Goal: Communication & Community: Answer question/provide support

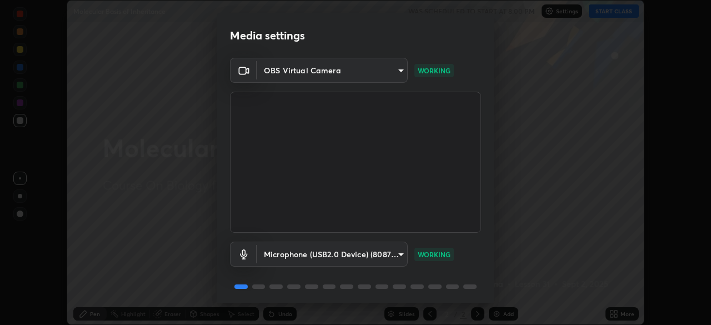
scroll to position [39, 0]
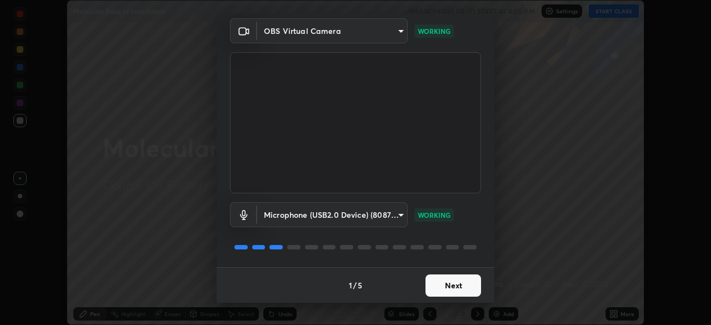
click at [435, 279] on button "Next" at bounding box center [454, 285] width 56 height 22
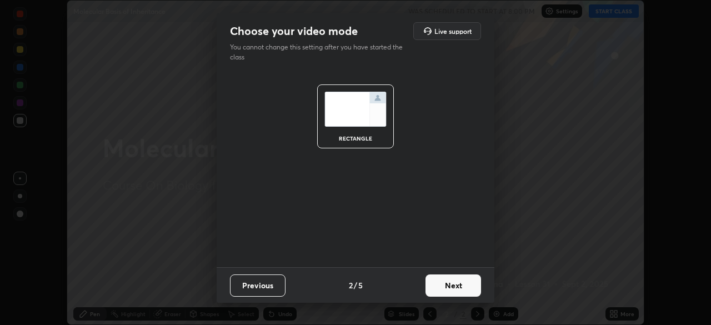
click at [435, 283] on button "Next" at bounding box center [454, 285] width 56 height 22
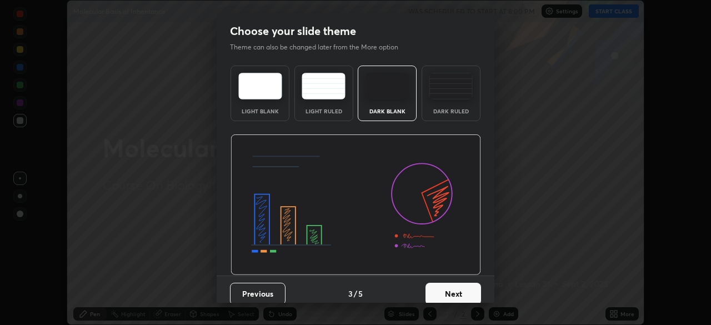
click at [436, 284] on button "Next" at bounding box center [454, 294] width 56 height 22
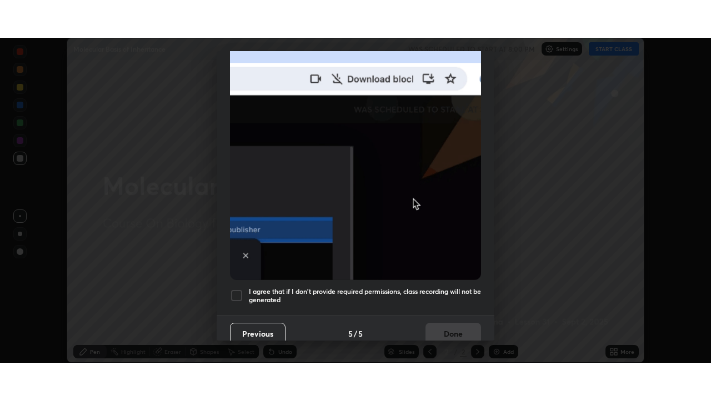
scroll to position [264, 0]
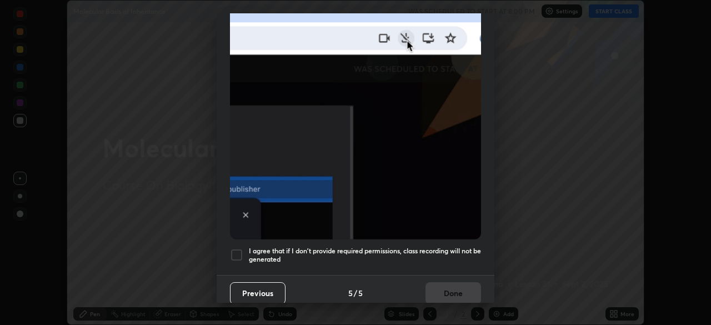
click at [236, 251] on div at bounding box center [236, 254] width 13 height 13
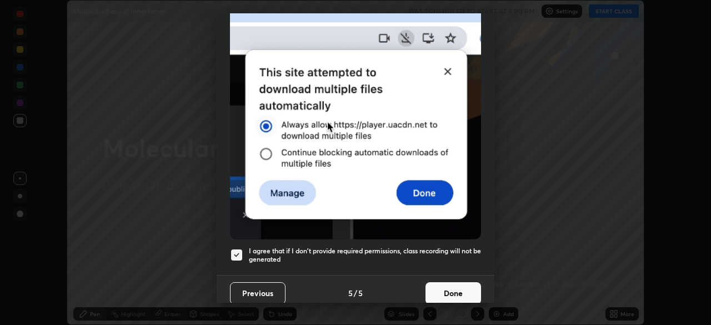
click at [436, 290] on button "Done" at bounding box center [454, 293] width 56 height 22
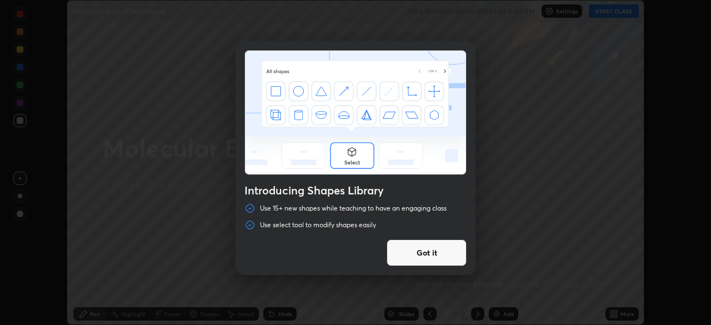
click at [445, 249] on button "Got it" at bounding box center [427, 252] width 80 height 27
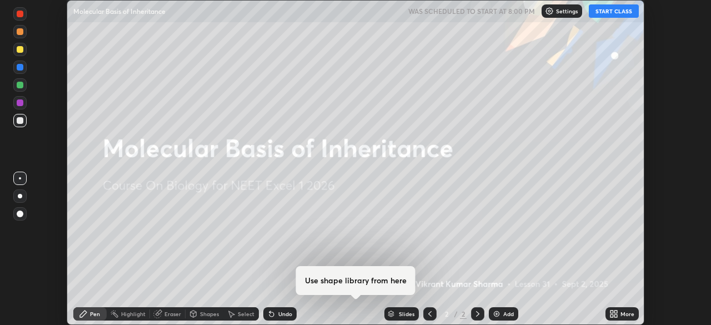
click at [613, 314] on icon at bounding box center [614, 314] width 9 height 9
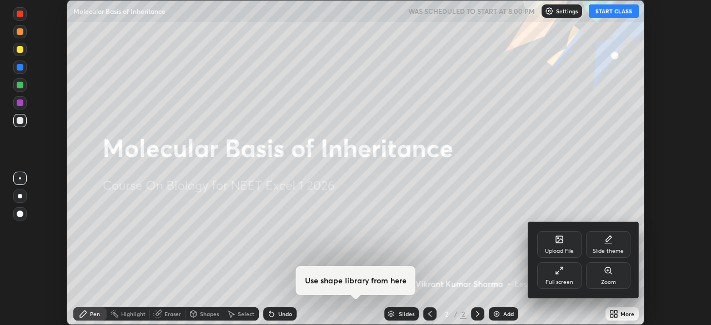
click at [567, 272] on div "Full screen" at bounding box center [559, 275] width 44 height 27
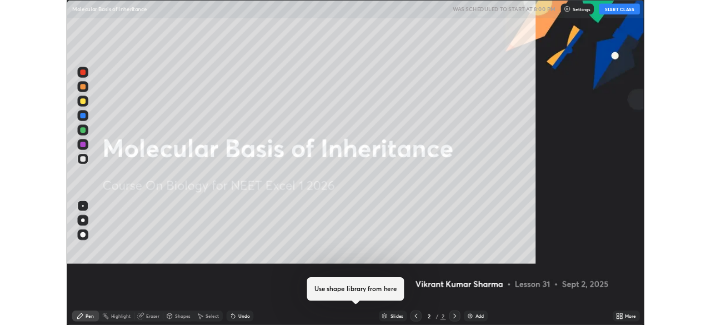
scroll to position [400, 711]
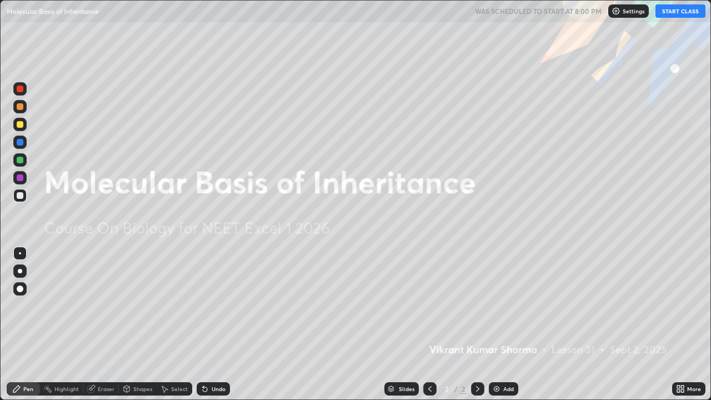
click at [494, 325] on img at bounding box center [496, 389] width 9 height 9
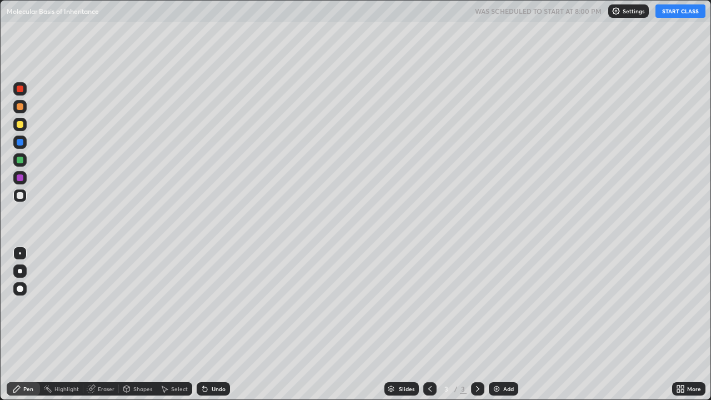
click at [662, 11] on button "START CLASS" at bounding box center [681, 10] width 50 height 13
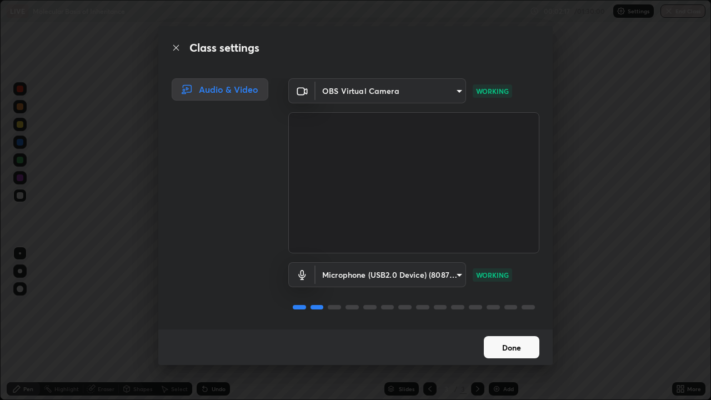
click at [505, 325] on button "Done" at bounding box center [512, 347] width 56 height 22
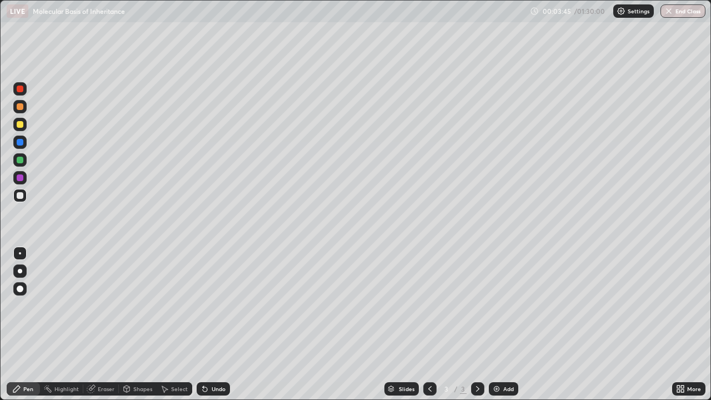
click at [680, 325] on icon at bounding box center [678, 387] width 3 height 3
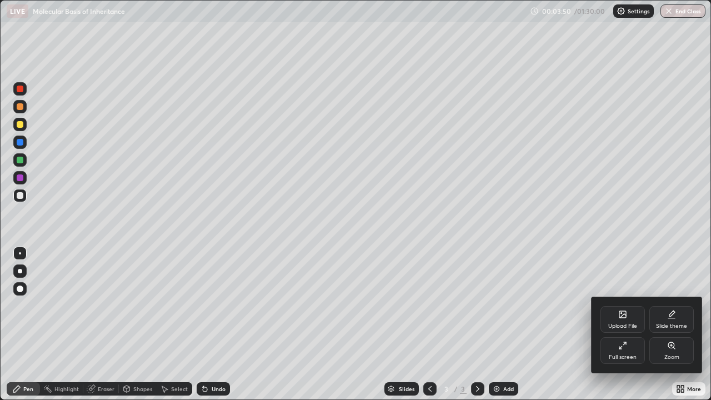
click at [620, 318] on icon at bounding box center [622, 314] width 9 height 9
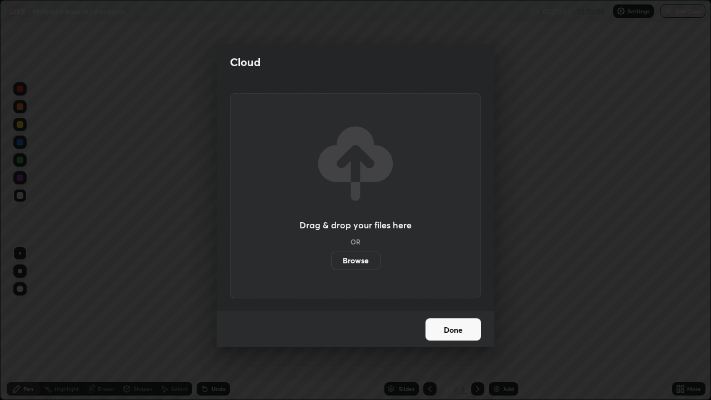
click at [359, 259] on label "Browse" at bounding box center [355, 261] width 49 height 18
click at [331, 259] on input "Browse" at bounding box center [331, 261] width 0 height 18
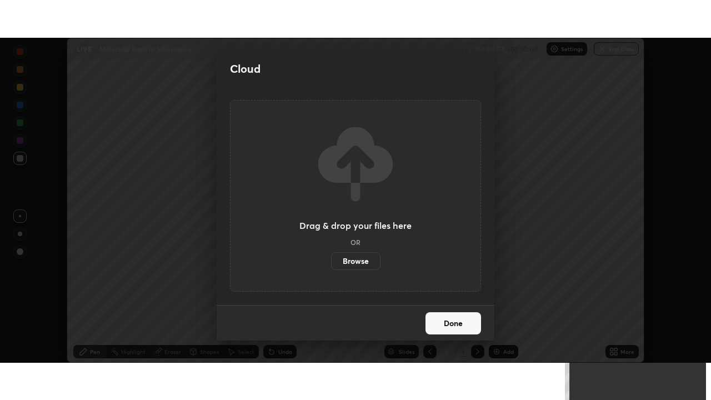
scroll to position [55241, 54855]
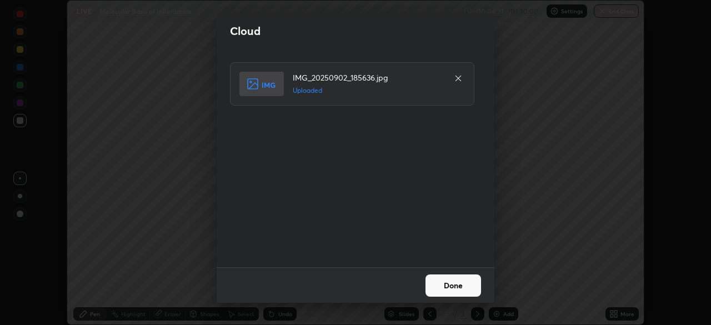
click at [451, 285] on button "Done" at bounding box center [454, 285] width 56 height 22
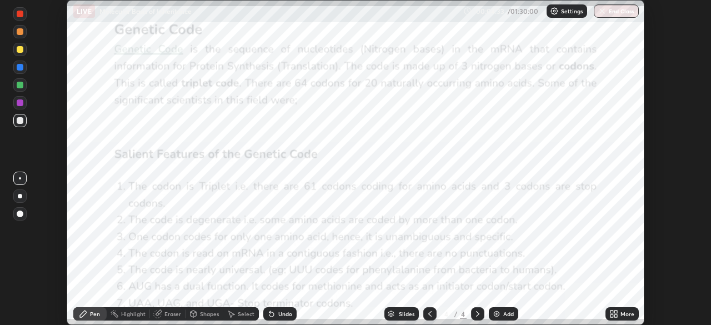
click at [612, 311] on icon at bounding box center [612, 312] width 3 height 3
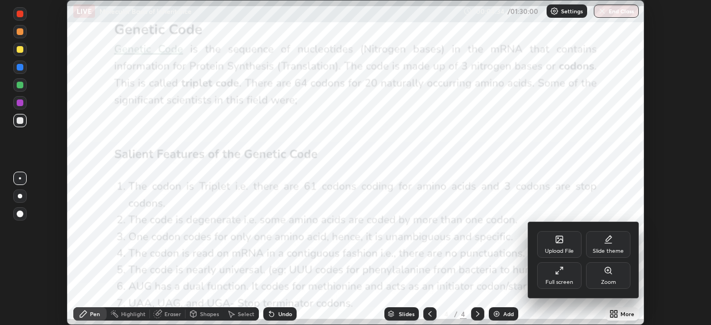
click at [547, 248] on div "Upload File" at bounding box center [559, 251] width 29 height 6
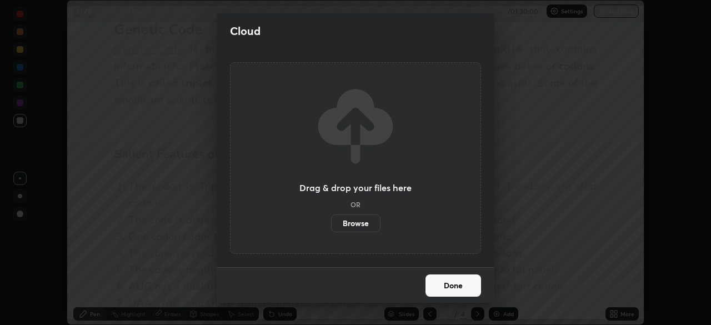
click at [342, 226] on label "Browse" at bounding box center [355, 223] width 49 height 18
click at [331, 226] on input "Browse" at bounding box center [331, 223] width 0 height 18
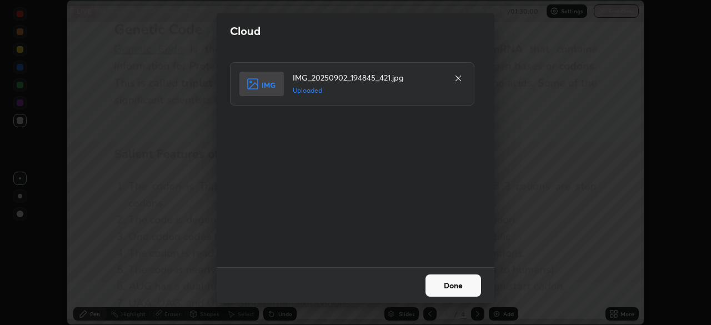
click at [449, 276] on button "Done" at bounding box center [454, 285] width 56 height 22
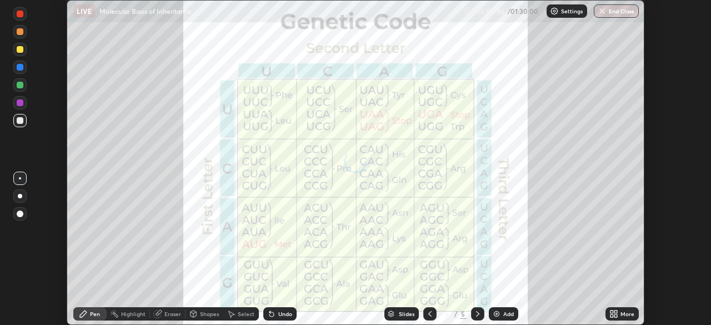
click at [616, 312] on icon at bounding box center [616, 312] width 3 height 3
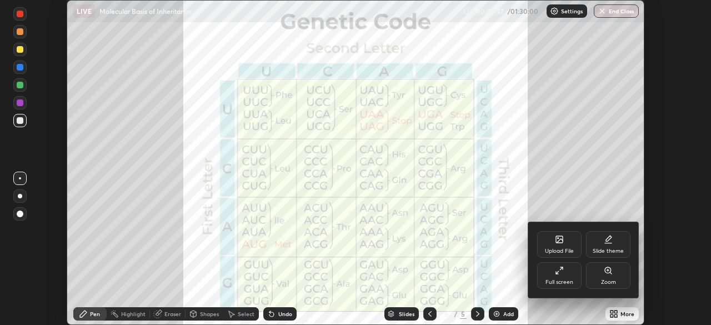
click at [563, 273] on icon at bounding box center [559, 270] width 9 height 9
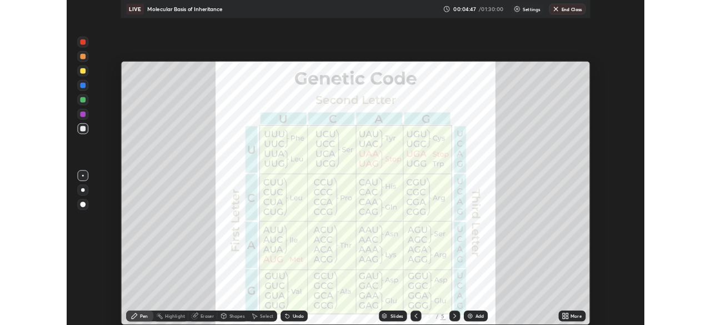
scroll to position [400, 711]
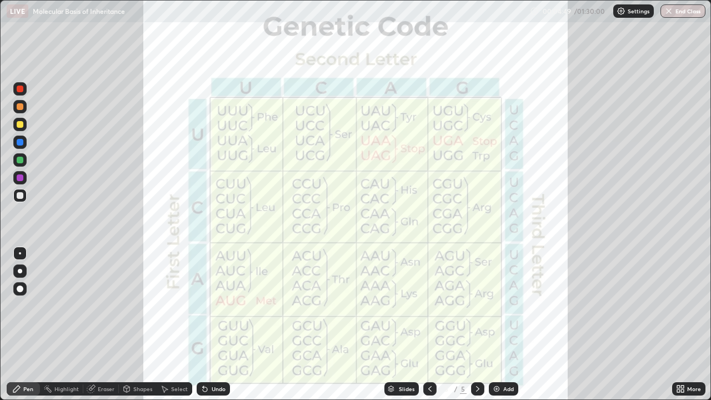
click at [430, 325] on icon at bounding box center [430, 389] width 9 height 9
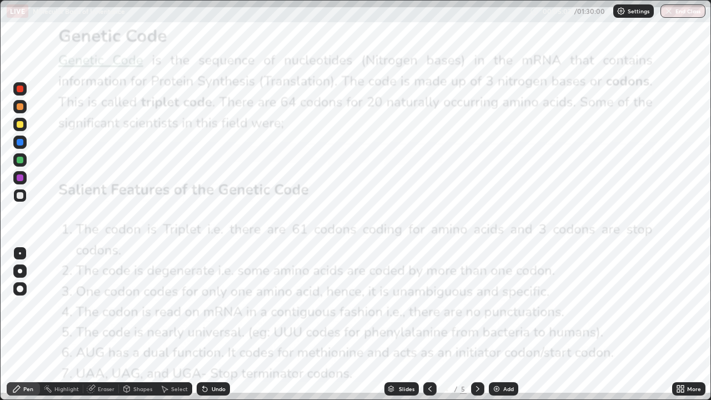
click at [19, 142] on div at bounding box center [20, 142] width 7 height 7
click at [476, 325] on icon at bounding box center [477, 389] width 3 height 6
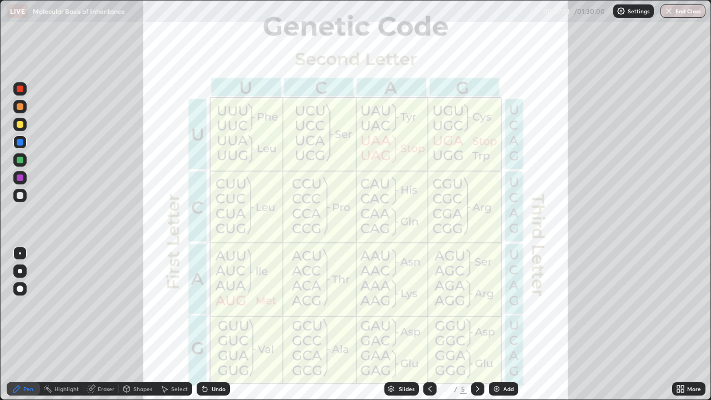
click at [430, 325] on icon at bounding box center [430, 389] width 9 height 9
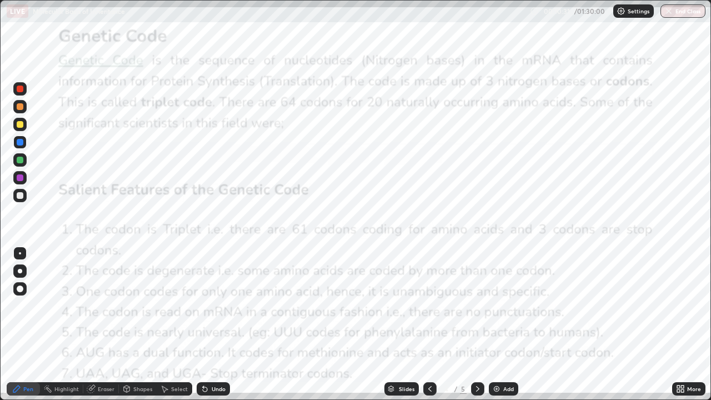
click at [478, 325] on icon at bounding box center [477, 389] width 9 height 9
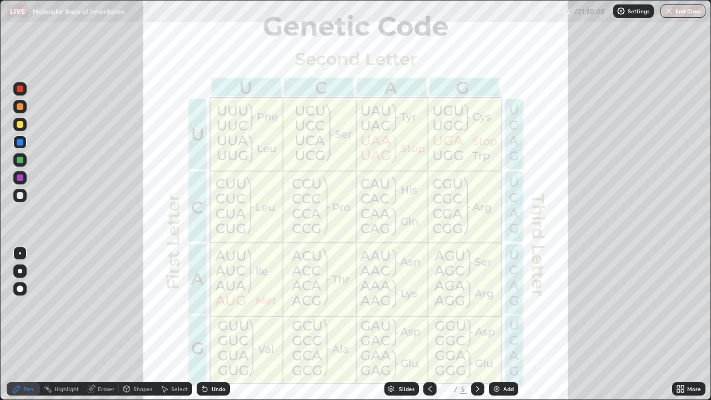
click at [430, 325] on icon at bounding box center [430, 389] width 9 height 9
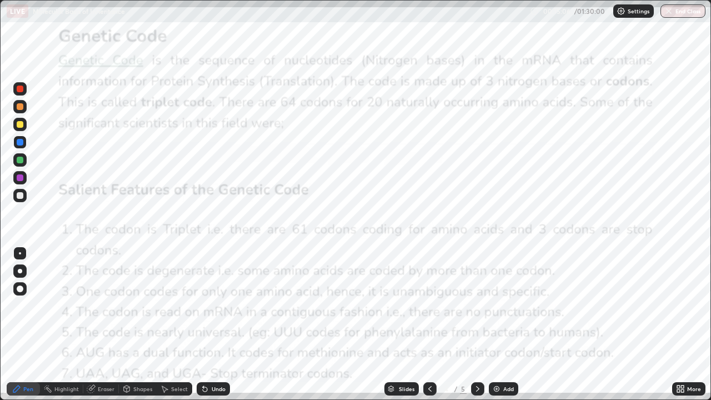
click at [477, 325] on icon at bounding box center [477, 389] width 9 height 9
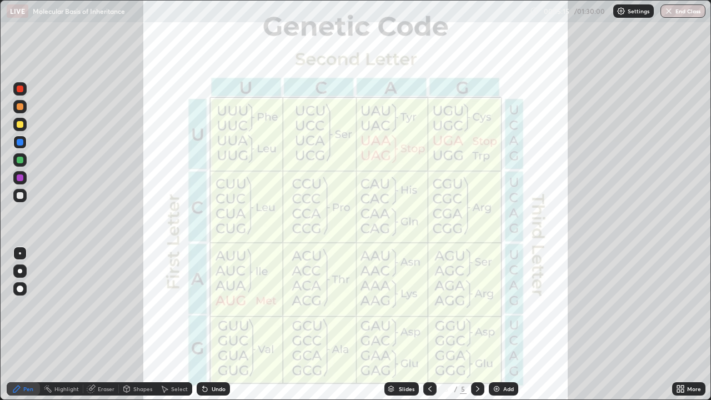
click at [428, 325] on icon at bounding box center [430, 389] width 9 height 9
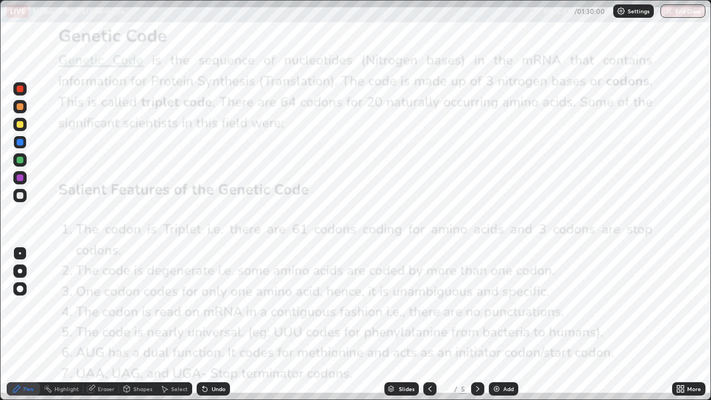
click at [475, 325] on icon at bounding box center [477, 389] width 9 height 9
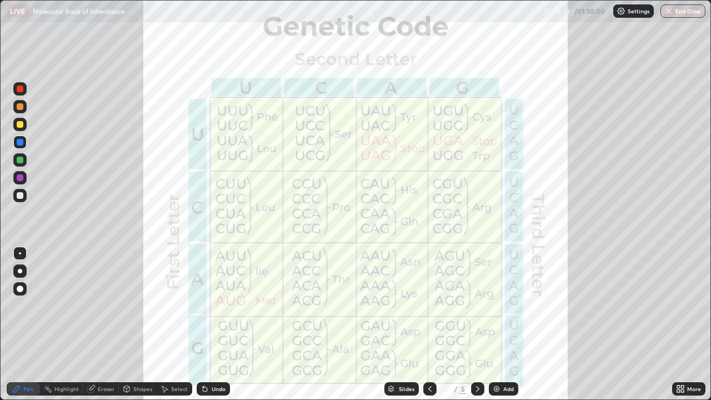
click at [428, 325] on icon at bounding box center [429, 389] width 3 height 6
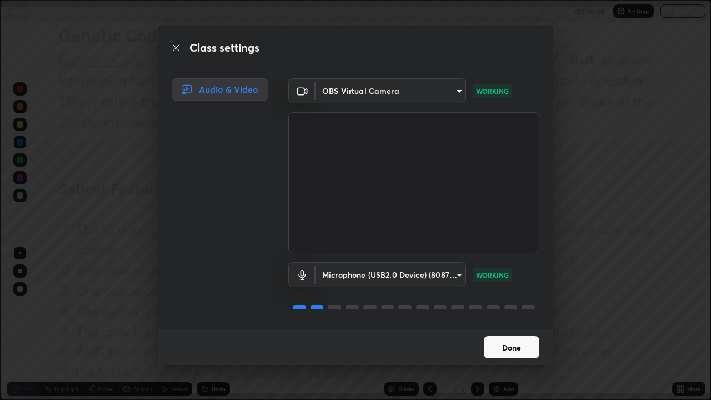
click at [499, 325] on button "Done" at bounding box center [512, 347] width 56 height 22
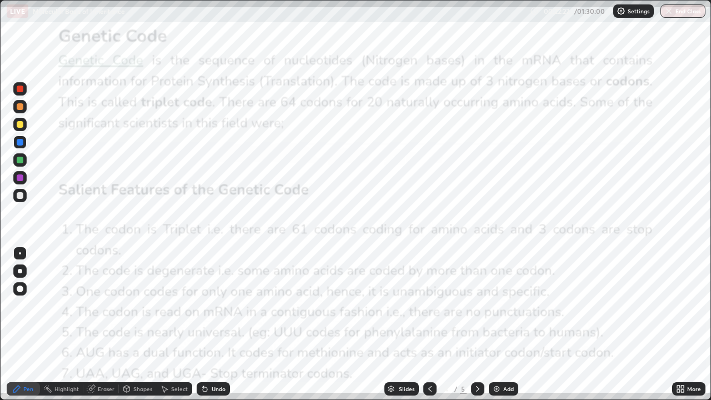
click at [682, 325] on icon at bounding box center [682, 387] width 3 height 3
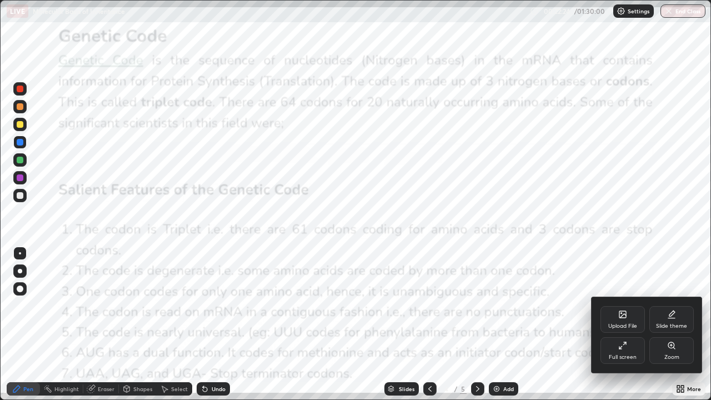
click at [473, 325] on div at bounding box center [355, 200] width 711 height 400
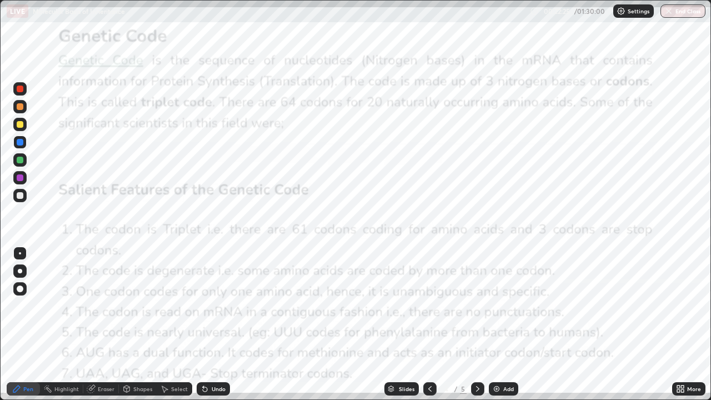
click at [476, 325] on icon at bounding box center [477, 389] width 9 height 9
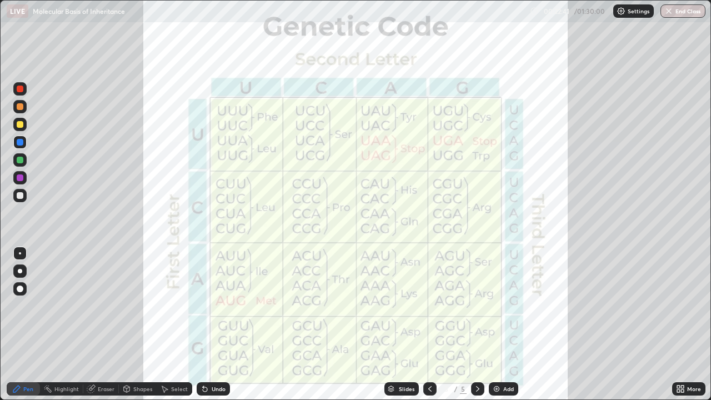
click at [683, 325] on icon at bounding box center [682, 387] width 3 height 3
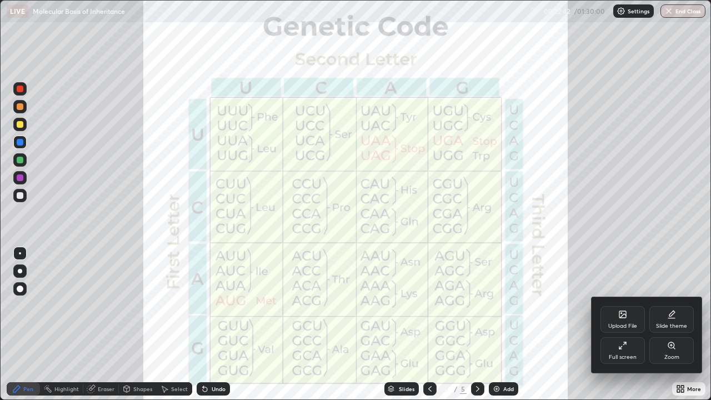
click at [621, 317] on icon at bounding box center [623, 316] width 6 height 4
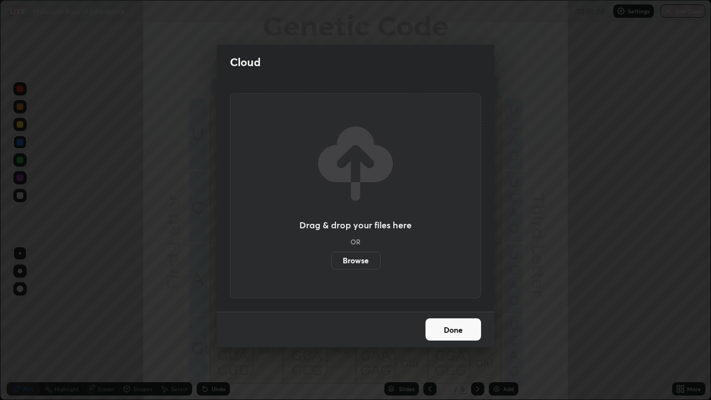
click at [368, 263] on label "Browse" at bounding box center [355, 261] width 49 height 18
click at [331, 263] on input "Browse" at bounding box center [331, 261] width 0 height 18
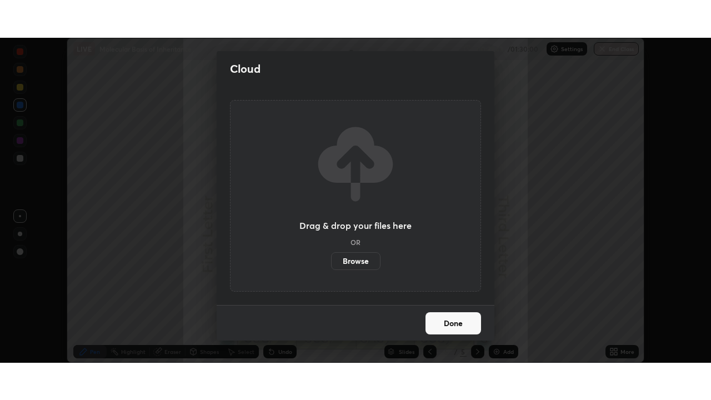
scroll to position [55241, 54855]
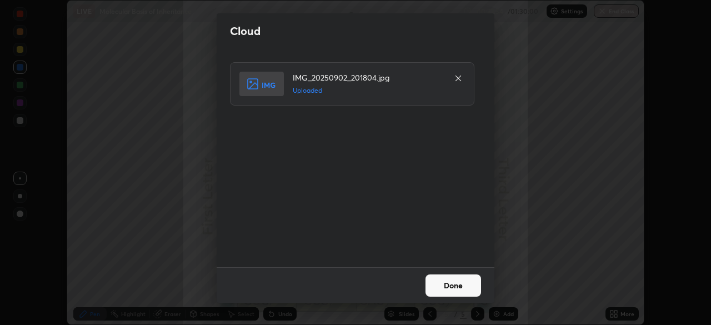
click at [446, 286] on button "Done" at bounding box center [454, 285] width 56 height 22
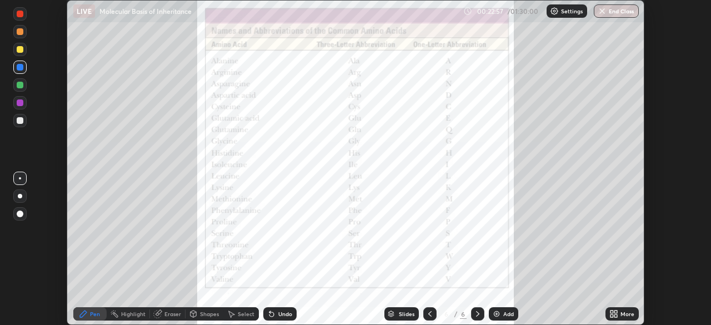
click at [621, 317] on div "More" at bounding box center [628, 314] width 14 height 6
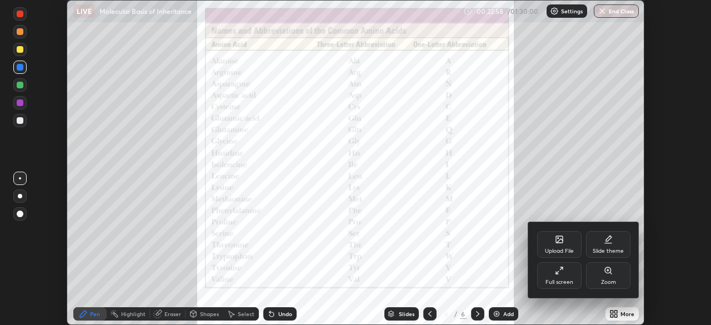
click at [563, 273] on icon at bounding box center [559, 270] width 9 height 9
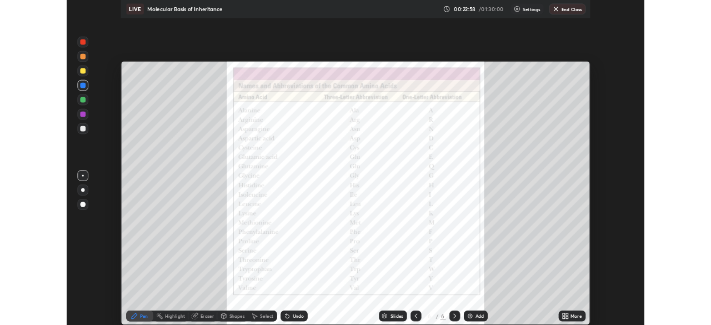
scroll to position [400, 711]
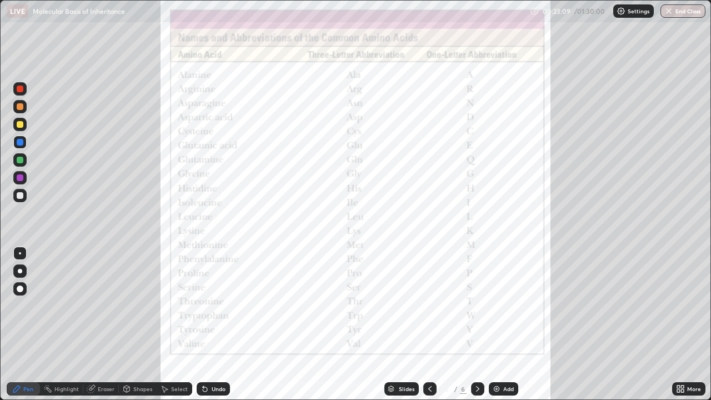
click at [430, 325] on icon at bounding box center [430, 389] width 9 height 9
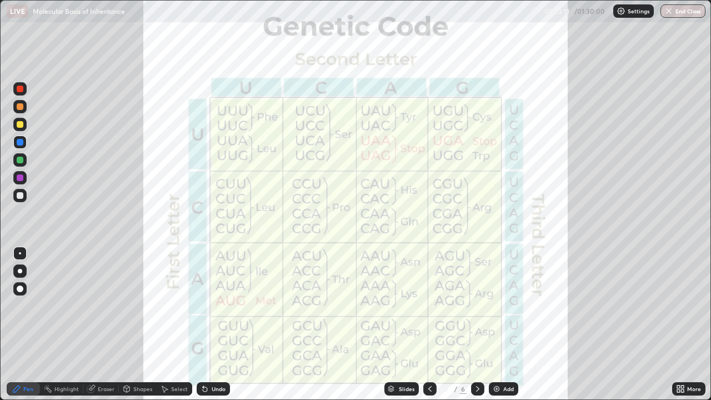
click at [477, 325] on icon at bounding box center [477, 389] width 9 height 9
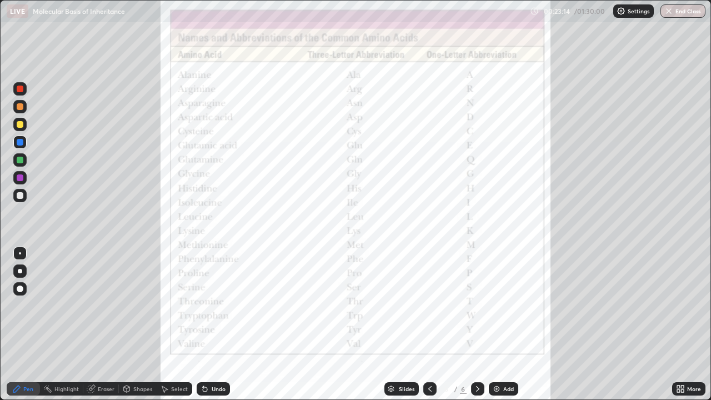
click at [429, 325] on icon at bounding box center [430, 389] width 9 height 9
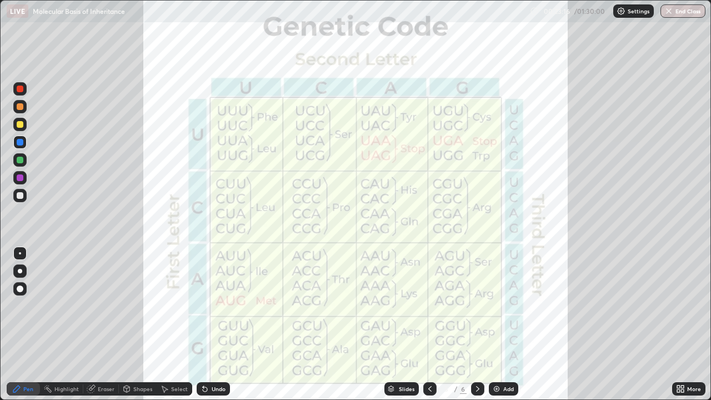
click at [477, 325] on icon at bounding box center [477, 389] width 9 height 9
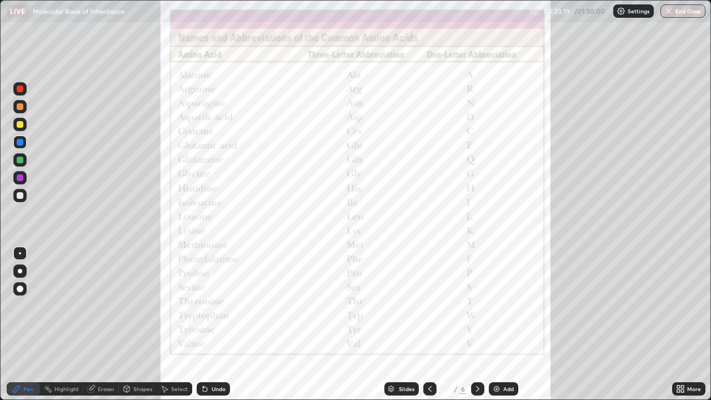
click at [429, 325] on icon at bounding box center [430, 389] width 9 height 9
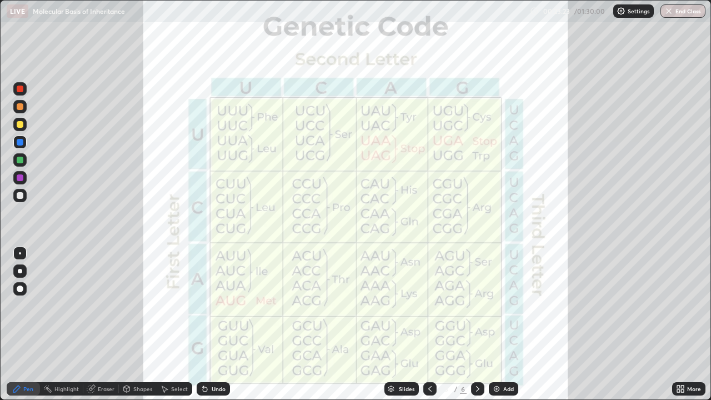
click at [477, 325] on icon at bounding box center [477, 389] width 9 height 9
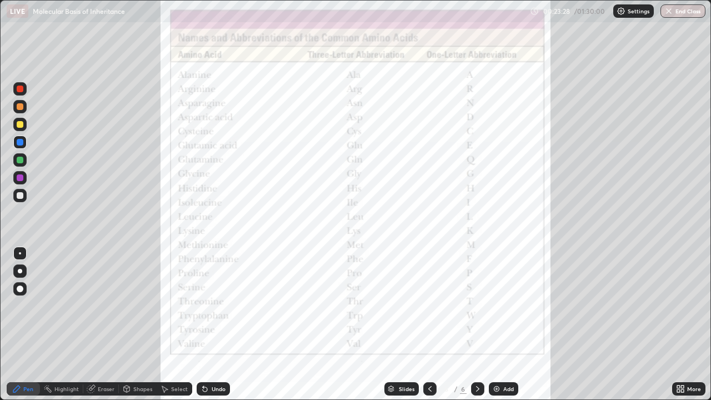
click at [428, 325] on icon at bounding box center [429, 389] width 3 height 6
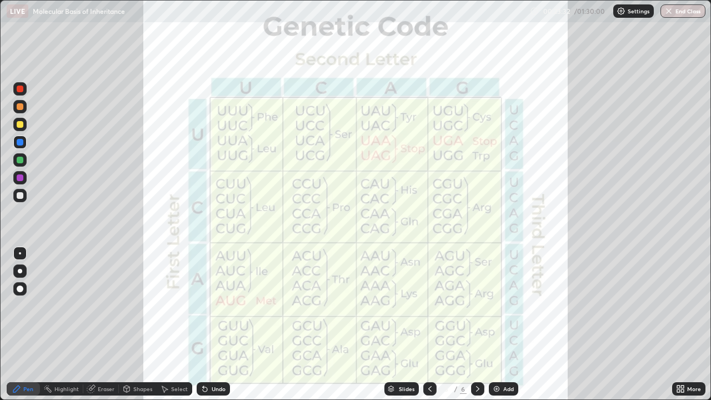
click at [475, 325] on div at bounding box center [477, 388] width 13 height 13
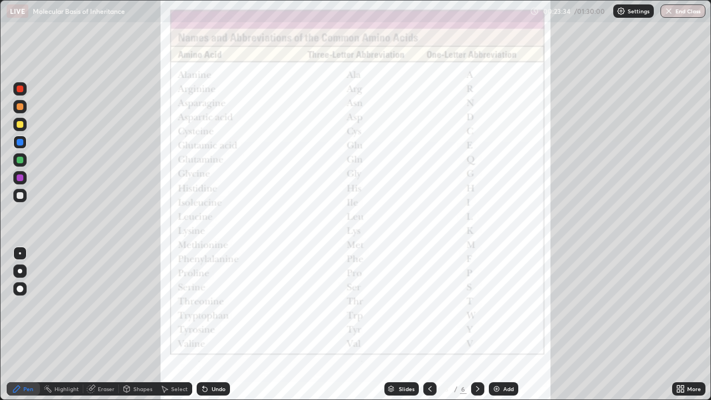
click at [430, 325] on div at bounding box center [429, 389] width 13 height 22
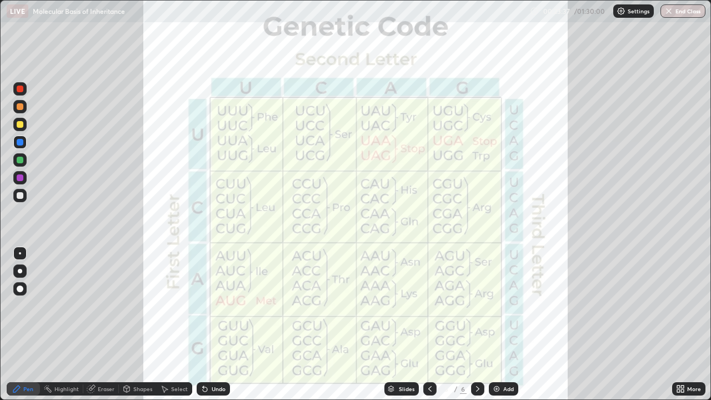
click at [478, 325] on icon at bounding box center [477, 389] width 9 height 9
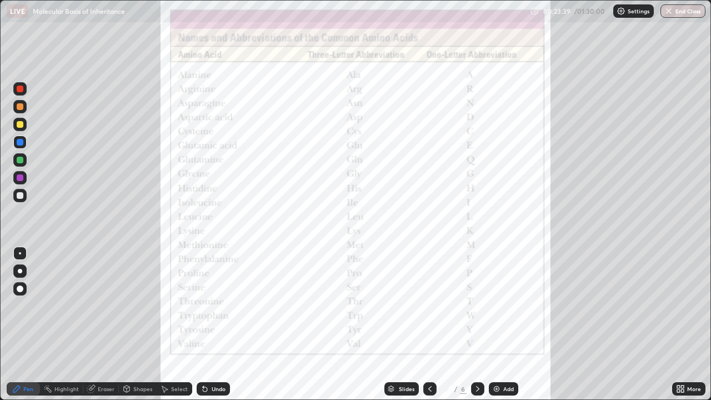
click at [429, 325] on icon at bounding box center [430, 389] width 9 height 9
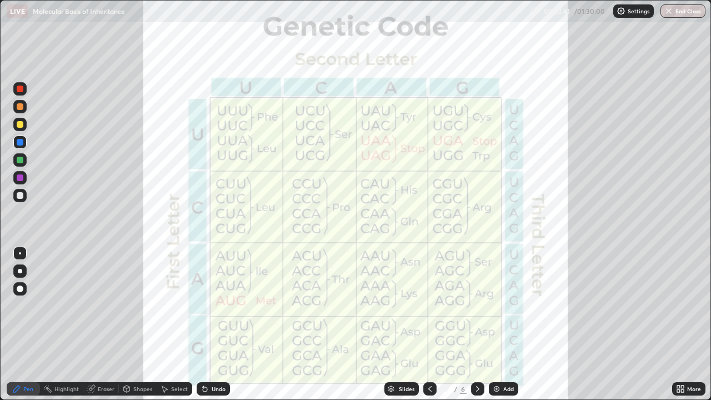
click at [476, 325] on icon at bounding box center [477, 389] width 3 height 6
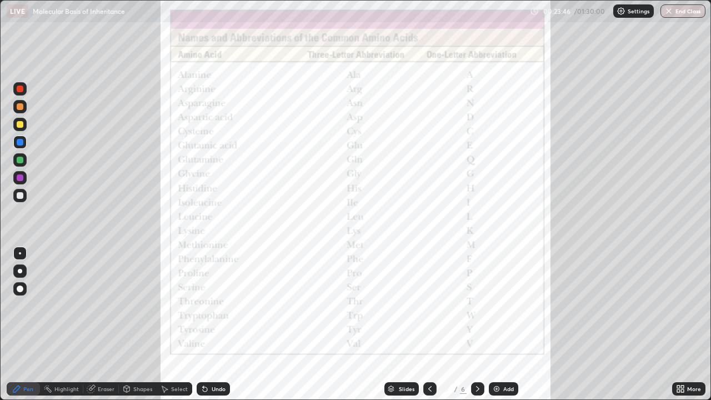
click at [430, 325] on icon at bounding box center [429, 389] width 3 height 6
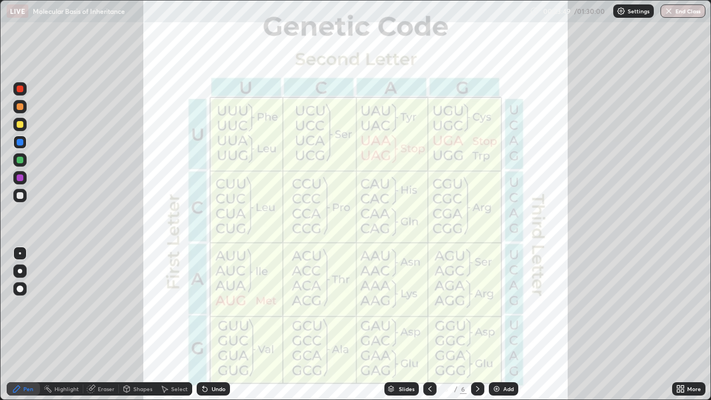
click at [476, 325] on icon at bounding box center [477, 389] width 9 height 9
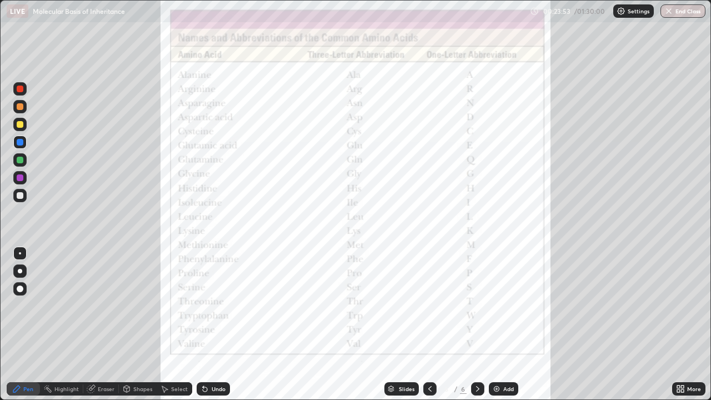
click at [429, 325] on icon at bounding box center [430, 389] width 9 height 9
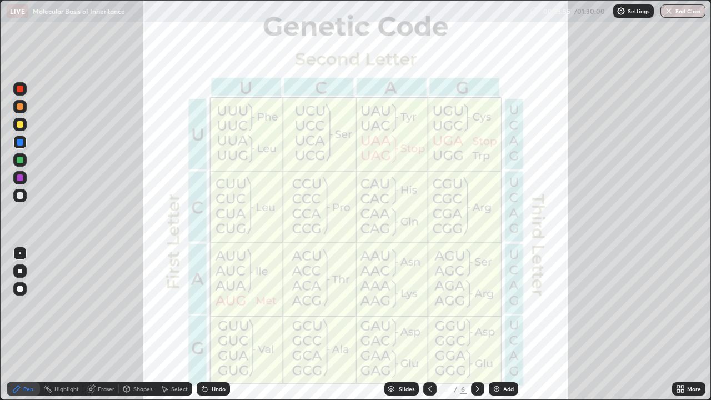
click at [477, 325] on div at bounding box center [477, 388] width 13 height 13
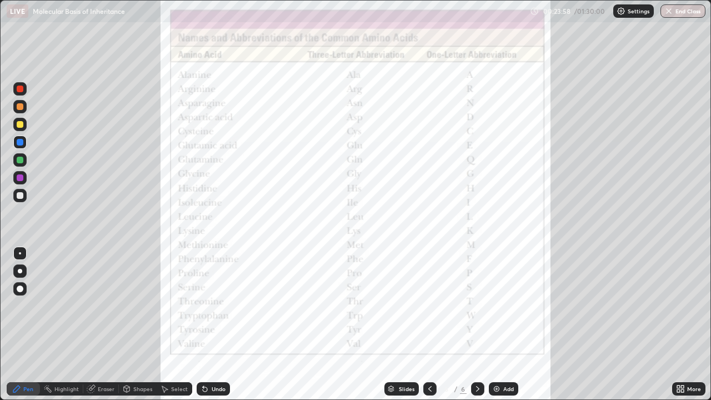
click at [428, 325] on icon at bounding box center [430, 389] width 9 height 9
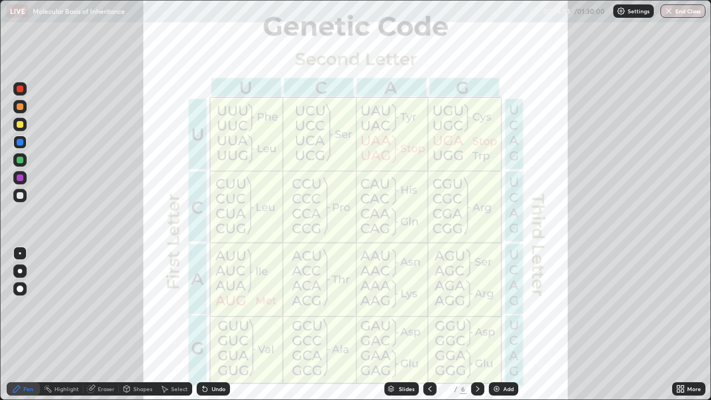
click at [477, 325] on div at bounding box center [477, 389] width 13 height 22
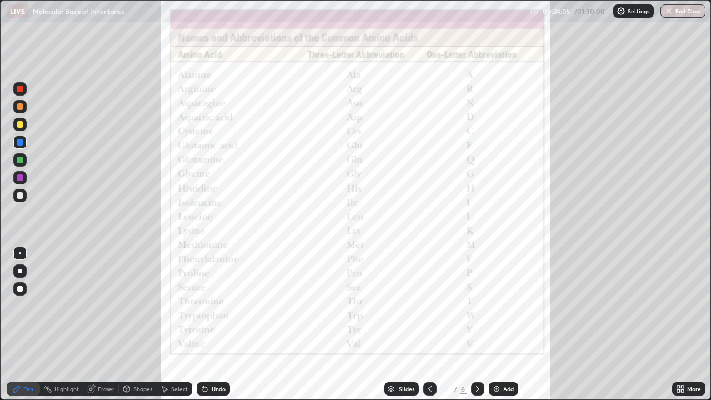
click at [429, 325] on icon at bounding box center [430, 389] width 9 height 9
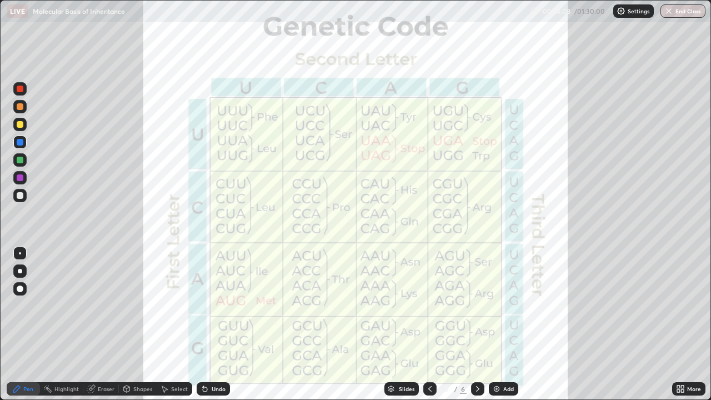
click at [480, 325] on icon at bounding box center [477, 389] width 9 height 9
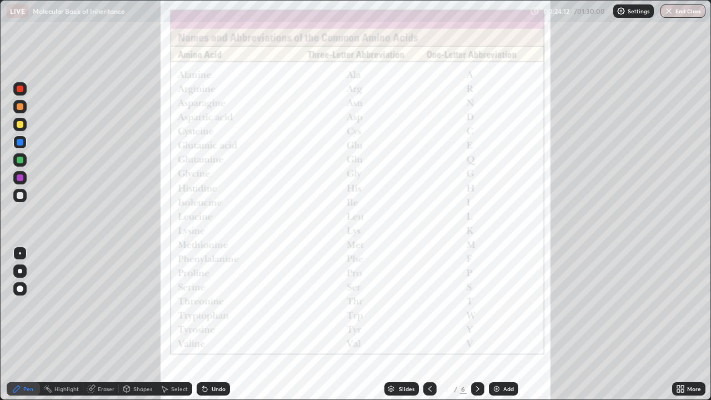
click at [430, 325] on icon at bounding box center [429, 389] width 3 height 6
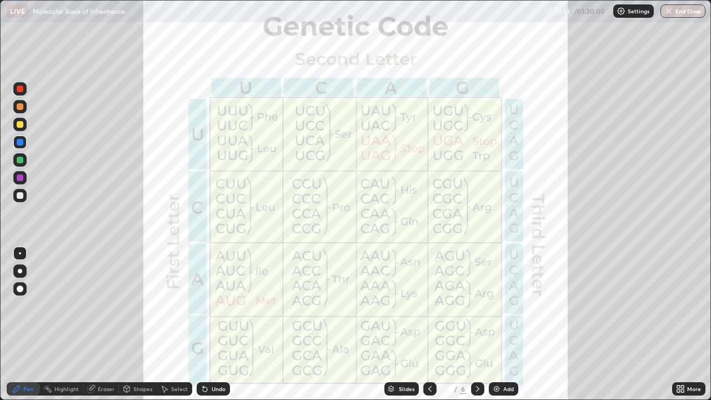
click at [476, 325] on icon at bounding box center [477, 389] width 9 height 9
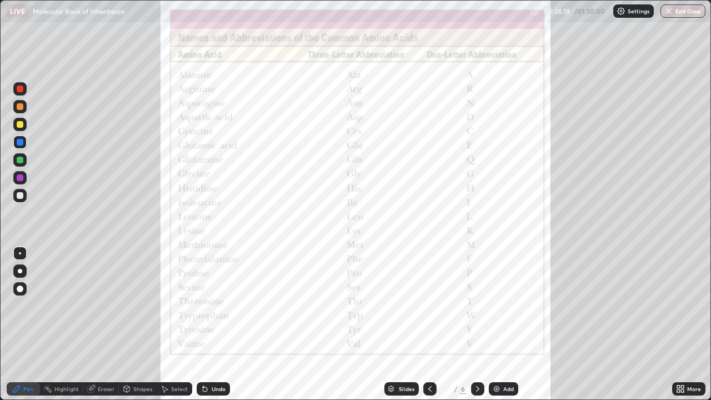
click at [429, 325] on icon at bounding box center [430, 389] width 9 height 9
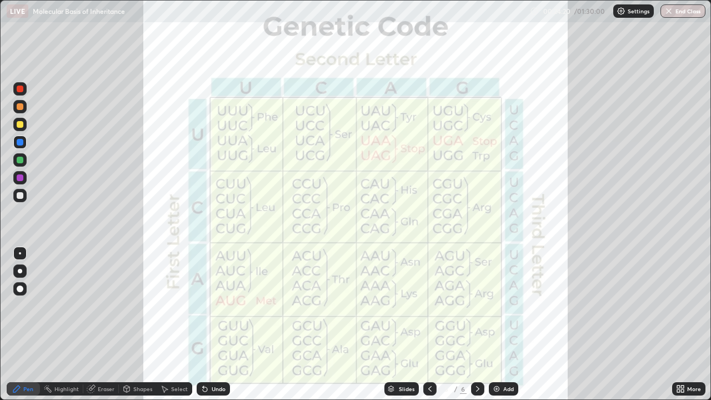
click at [477, 325] on icon at bounding box center [477, 389] width 3 height 6
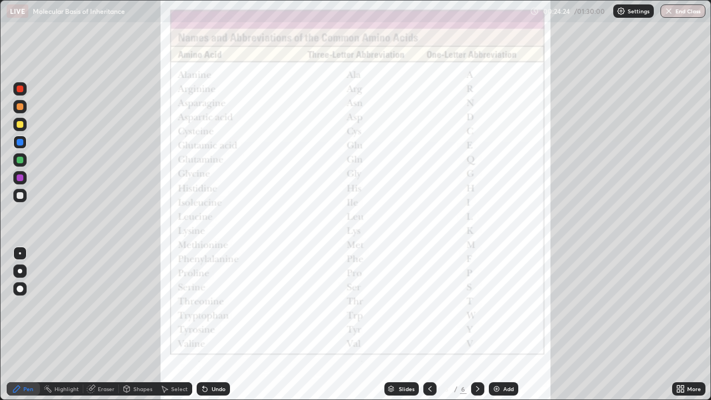
click at [426, 325] on icon at bounding box center [430, 389] width 9 height 9
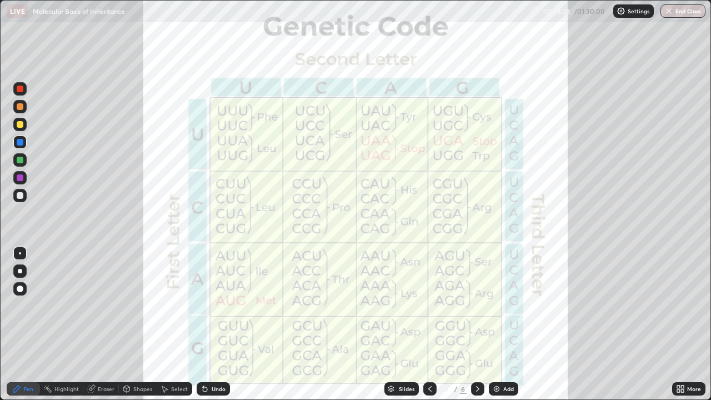
click at [476, 325] on icon at bounding box center [477, 389] width 3 height 6
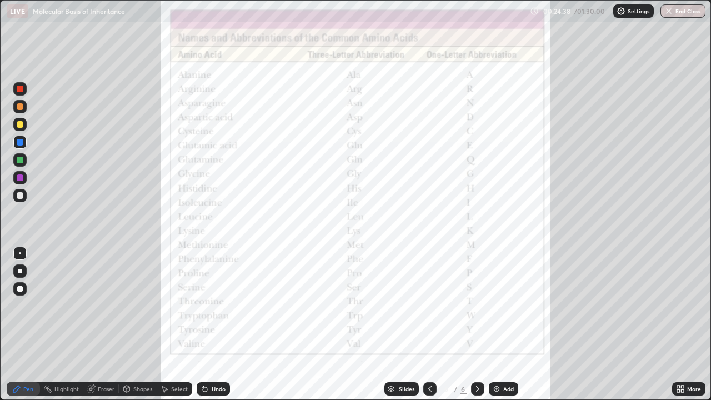
click at [431, 325] on icon at bounding box center [430, 389] width 9 height 9
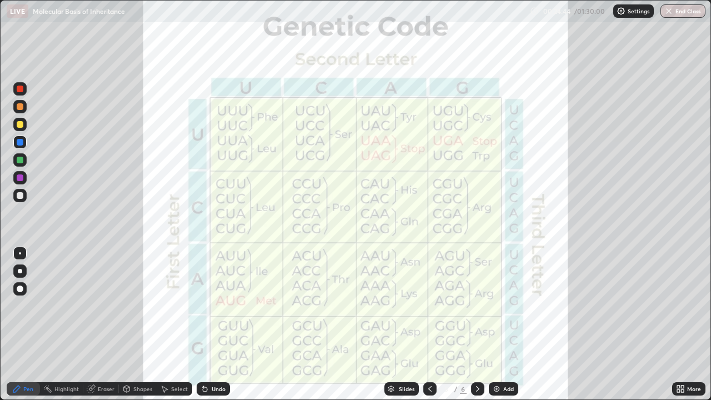
click at [475, 325] on div at bounding box center [477, 388] width 13 height 13
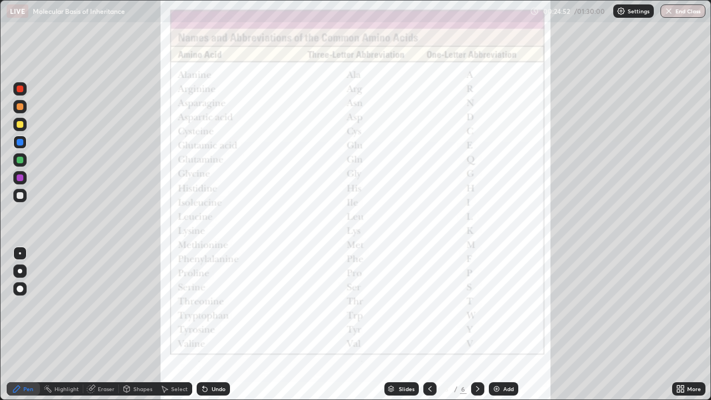
click at [218, 325] on div "Undo" at bounding box center [219, 389] width 14 height 6
click at [427, 325] on icon at bounding box center [430, 389] width 9 height 9
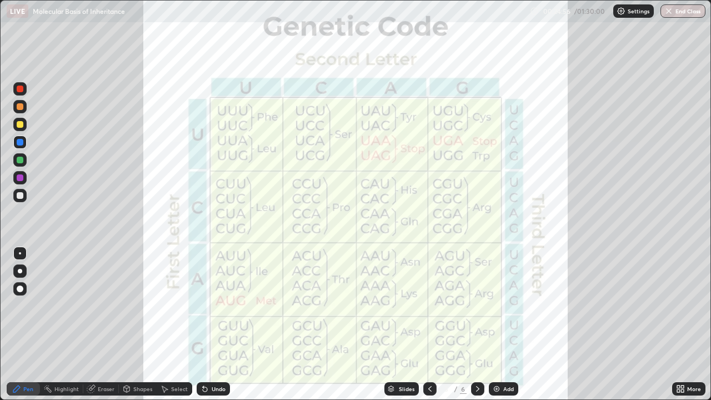
click at [476, 325] on icon at bounding box center [477, 389] width 3 height 6
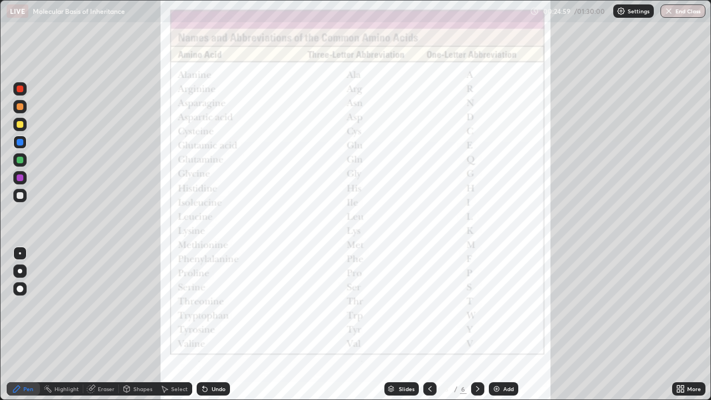
click at [429, 325] on icon at bounding box center [430, 389] width 9 height 9
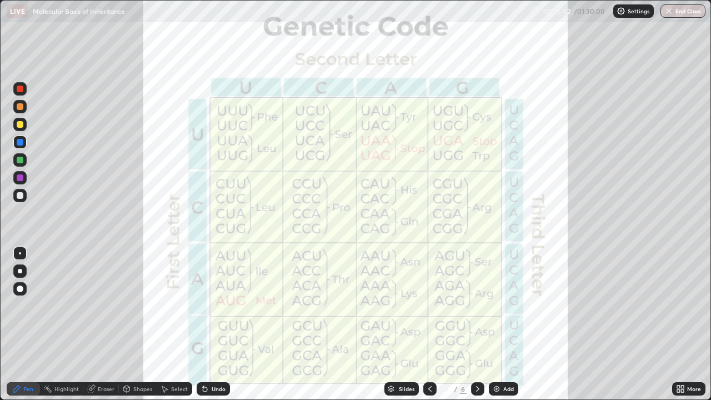
click at [476, 325] on icon at bounding box center [477, 389] width 9 height 9
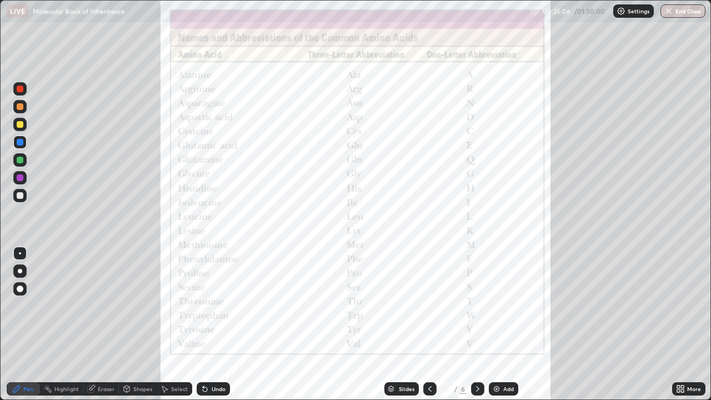
click at [428, 325] on icon at bounding box center [429, 389] width 3 height 6
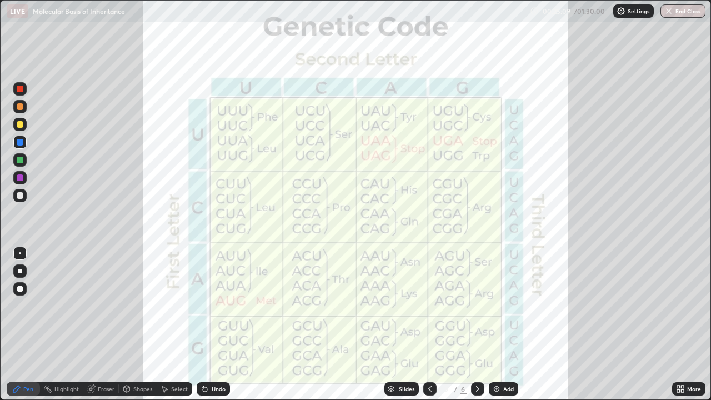
click at [476, 325] on icon at bounding box center [477, 389] width 9 height 9
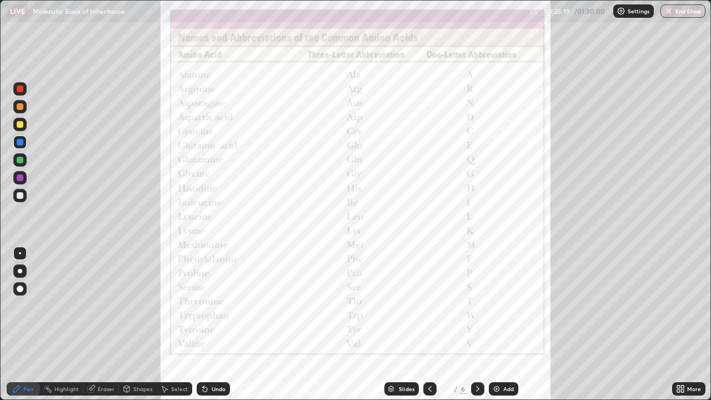
click at [431, 325] on div at bounding box center [429, 388] width 13 height 13
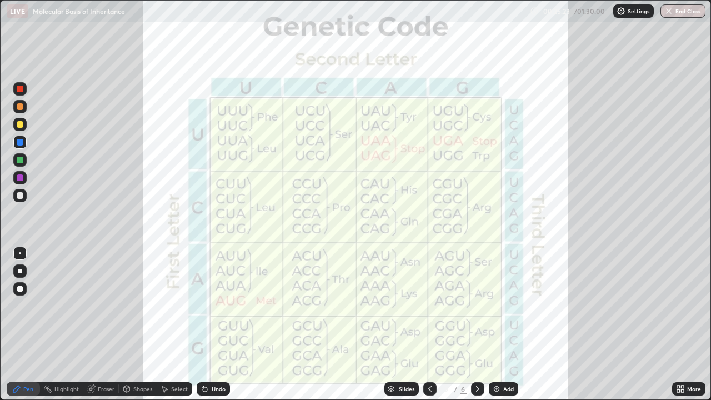
click at [477, 325] on div at bounding box center [477, 388] width 13 height 13
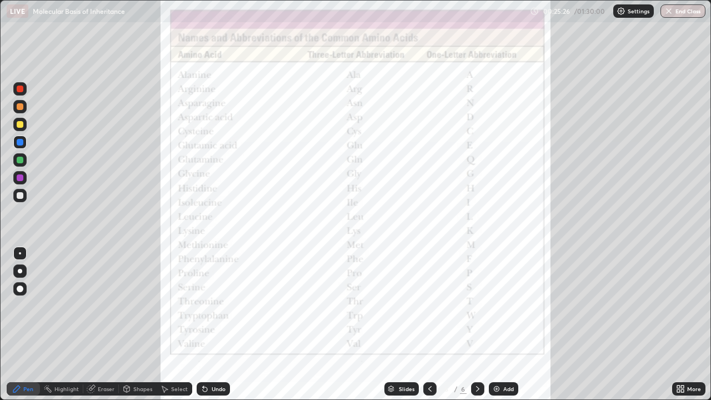
click at [477, 325] on icon at bounding box center [477, 389] width 9 height 9
click at [428, 325] on icon at bounding box center [430, 389] width 9 height 9
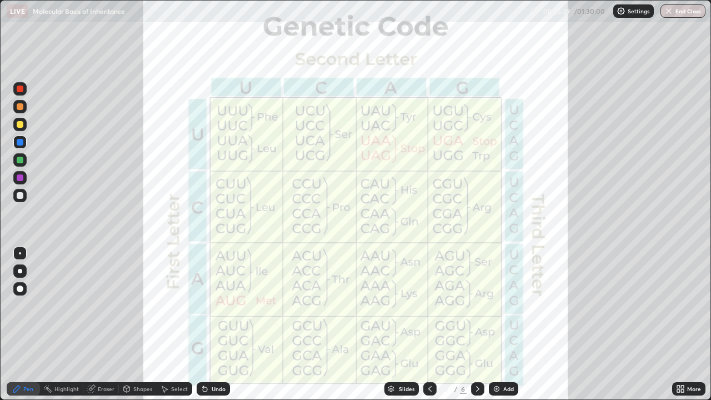
click at [477, 325] on icon at bounding box center [477, 389] width 9 height 9
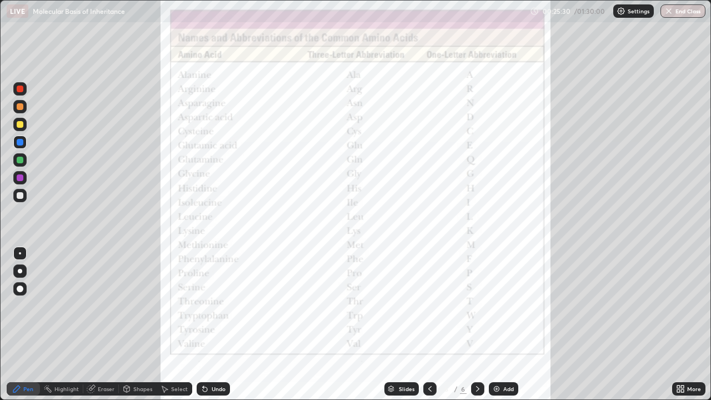
click at [429, 325] on icon at bounding box center [430, 389] width 9 height 9
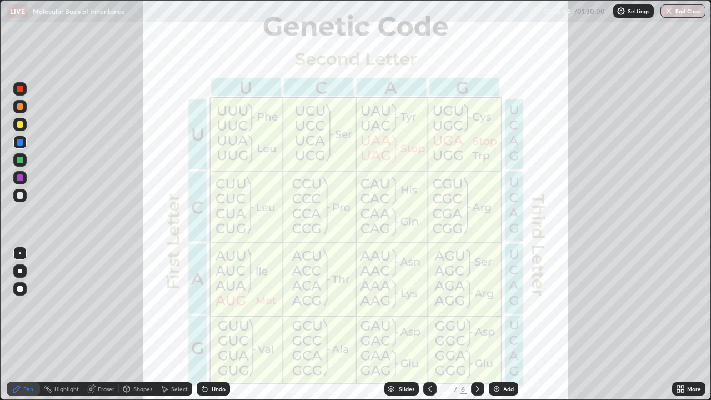
click at [428, 325] on icon at bounding box center [430, 389] width 9 height 9
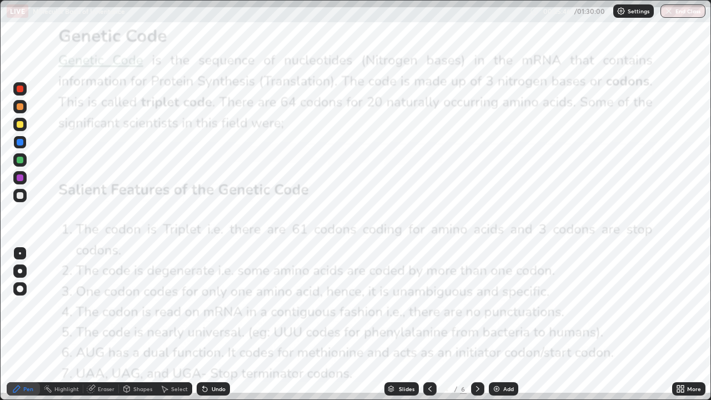
click at [478, 325] on div at bounding box center [477, 388] width 13 height 13
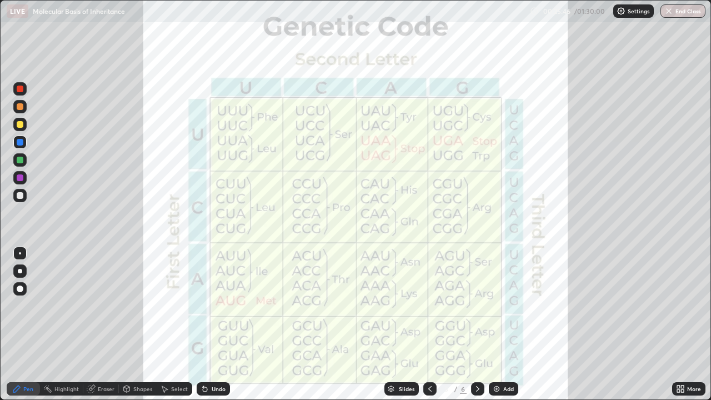
click at [477, 325] on icon at bounding box center [477, 389] width 9 height 9
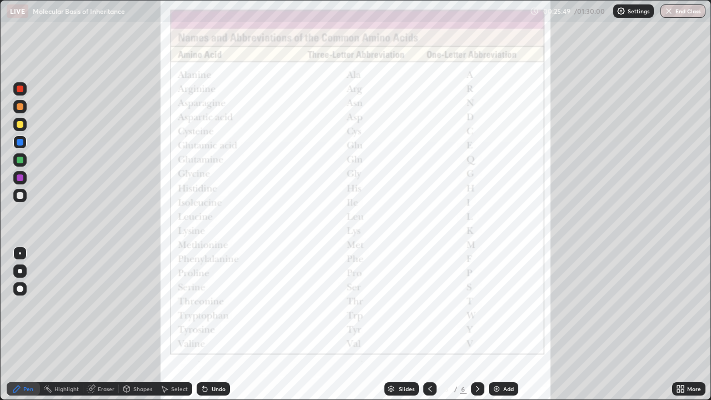
click at [478, 325] on icon at bounding box center [477, 389] width 9 height 9
click at [477, 325] on icon at bounding box center [477, 389] width 9 height 9
click at [428, 325] on icon at bounding box center [430, 389] width 9 height 9
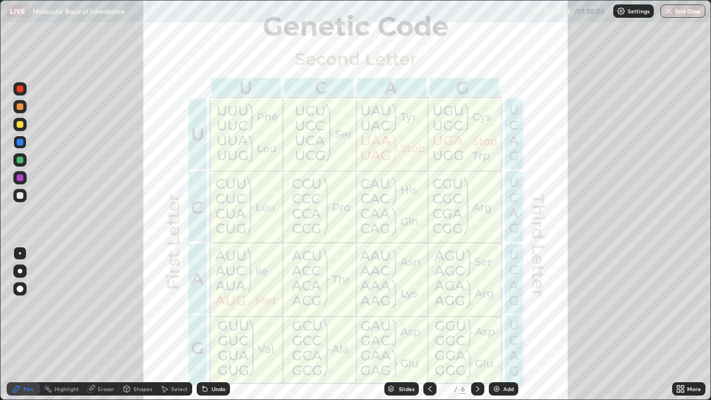
click at [478, 325] on icon at bounding box center [477, 389] width 9 height 9
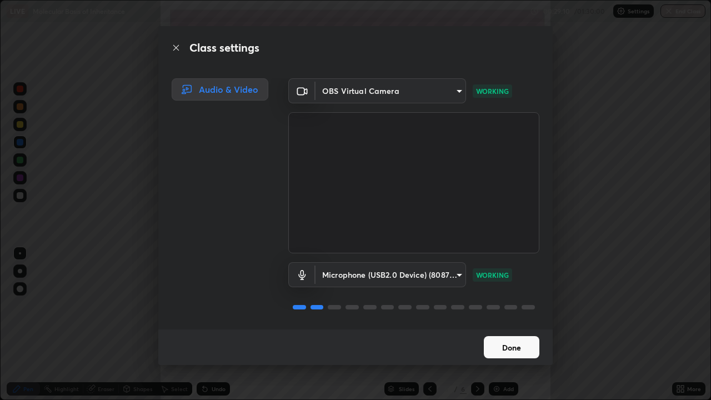
click at [503, 325] on button "Done" at bounding box center [512, 347] width 56 height 22
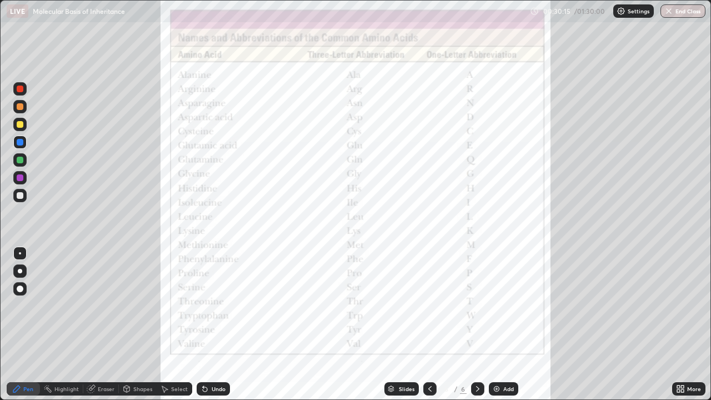
click at [429, 325] on icon at bounding box center [430, 389] width 9 height 9
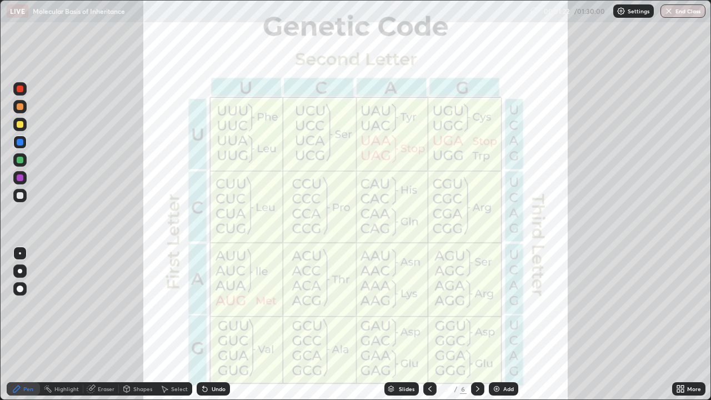
click at [17, 177] on div at bounding box center [20, 177] width 7 height 7
click at [22, 193] on div at bounding box center [20, 195] width 7 height 7
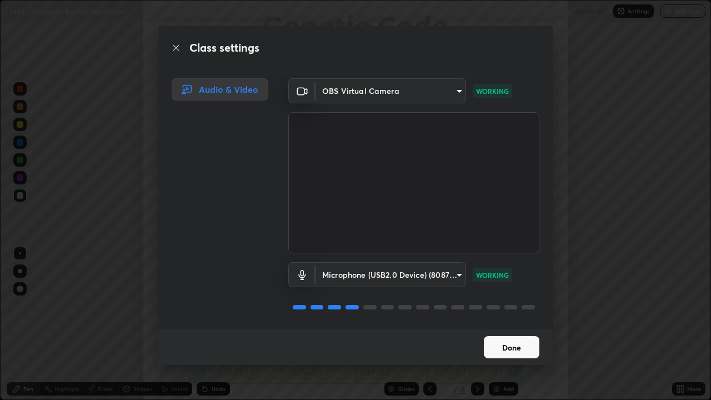
click at [501, 325] on button "Done" at bounding box center [512, 347] width 56 height 22
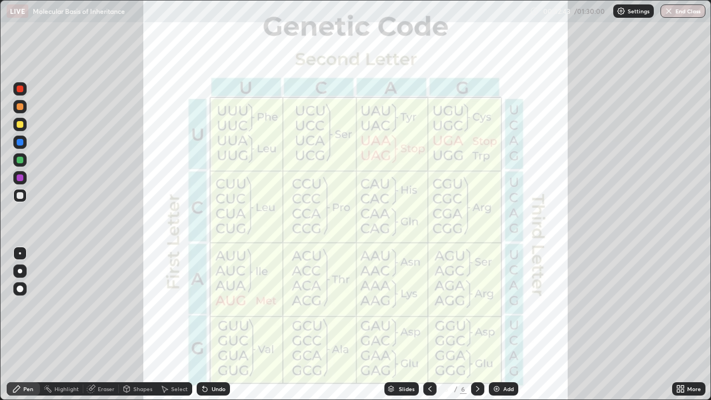
click at [477, 325] on icon at bounding box center [477, 389] width 9 height 9
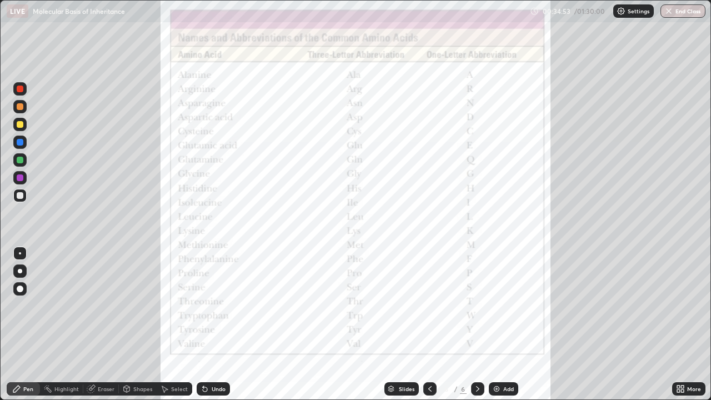
click at [429, 325] on icon at bounding box center [430, 389] width 9 height 9
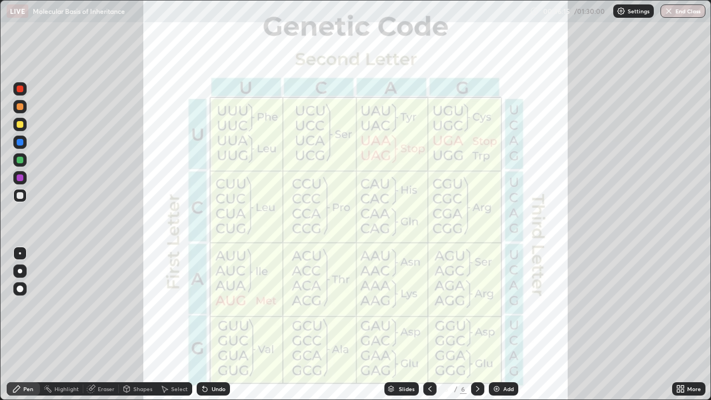
click at [678, 325] on icon at bounding box center [678, 387] width 3 height 3
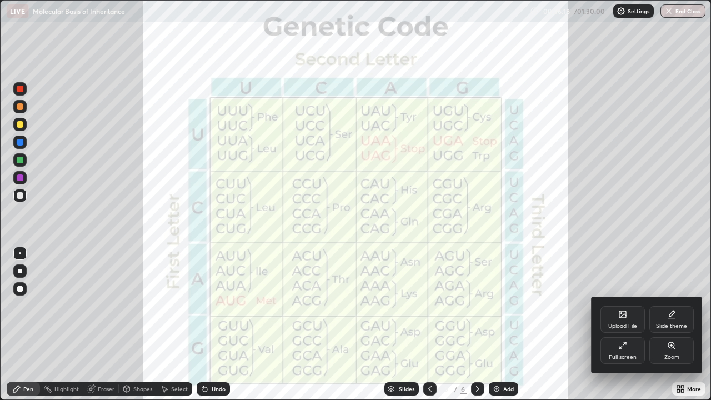
click at [478, 325] on div at bounding box center [355, 200] width 711 height 400
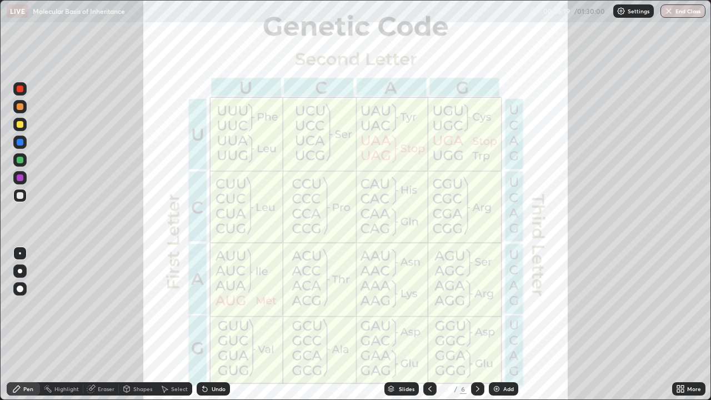
click at [477, 325] on icon at bounding box center [477, 389] width 9 height 9
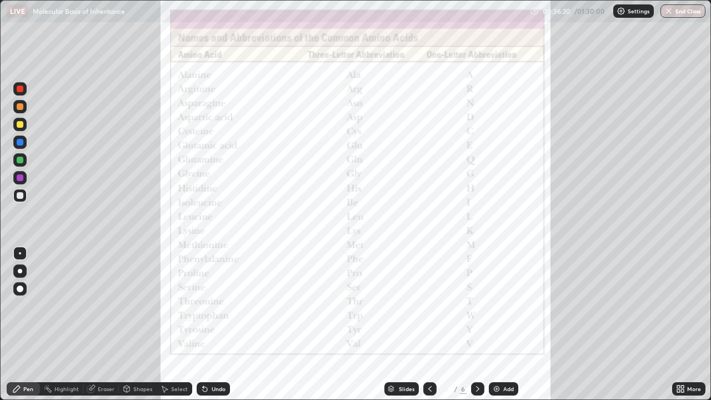
click at [682, 325] on icon at bounding box center [680, 389] width 9 height 9
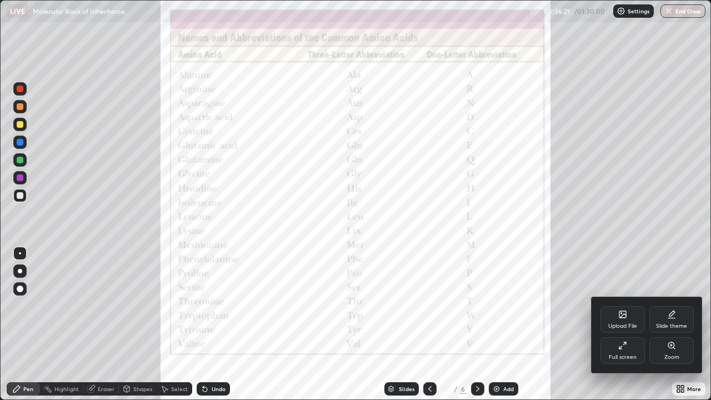
click at [624, 317] on icon at bounding box center [623, 314] width 7 height 7
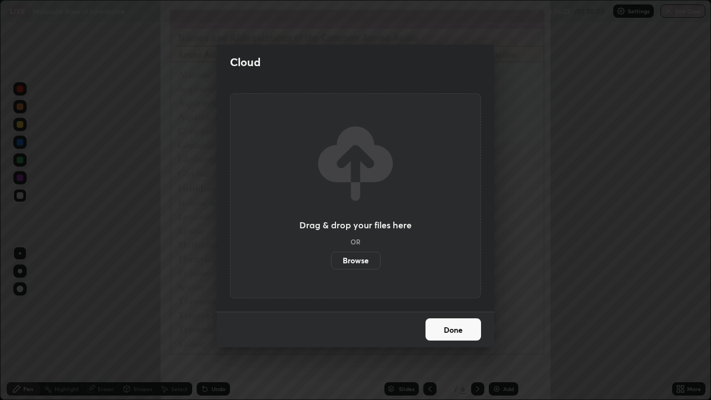
click at [367, 258] on label "Browse" at bounding box center [355, 261] width 49 height 18
click at [331, 258] on input "Browse" at bounding box center [331, 261] width 0 height 18
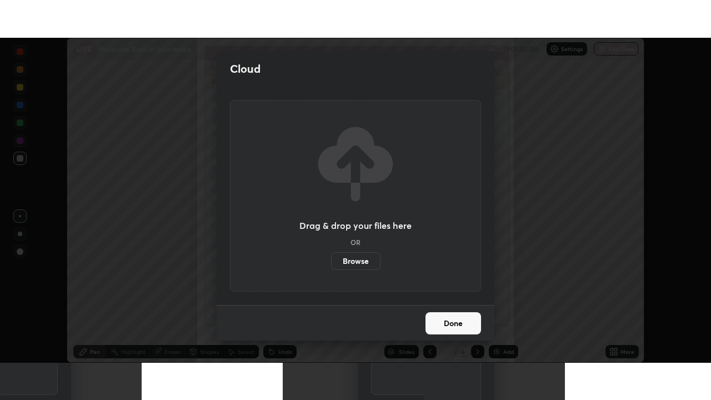
scroll to position [55241, 54855]
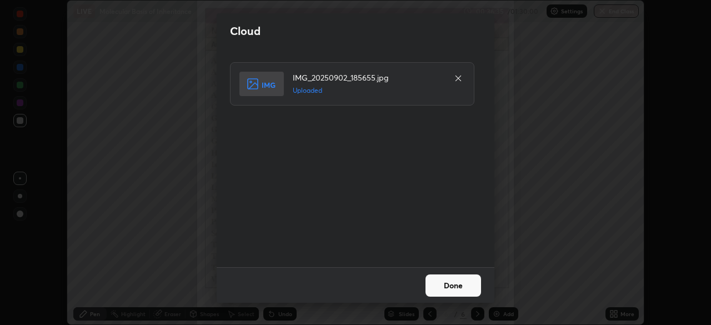
click at [439, 285] on button "Done" at bounding box center [454, 285] width 56 height 22
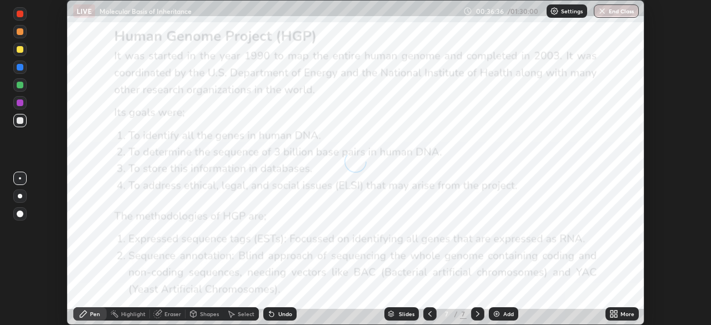
click at [614, 317] on icon at bounding box center [614, 314] width 9 height 9
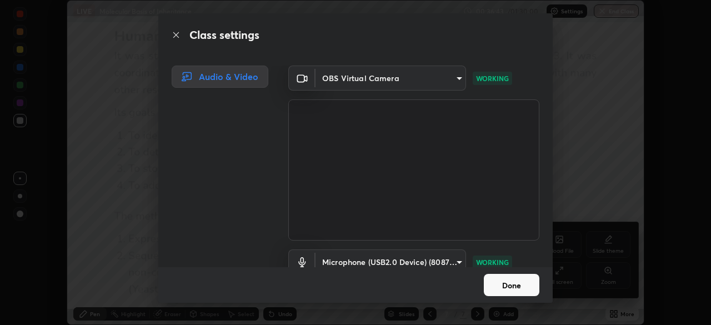
click at [508, 285] on button "Done" at bounding box center [512, 285] width 56 height 22
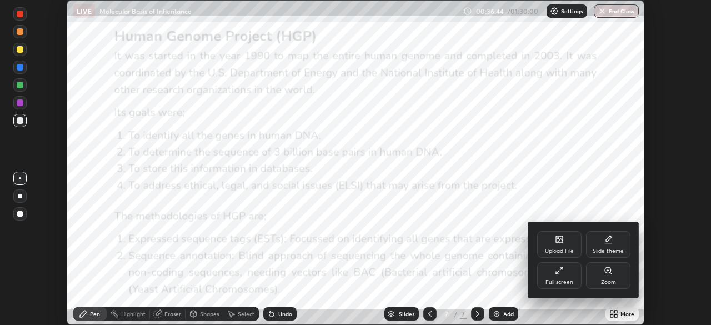
click at [557, 272] on icon at bounding box center [557, 272] width 3 height 3
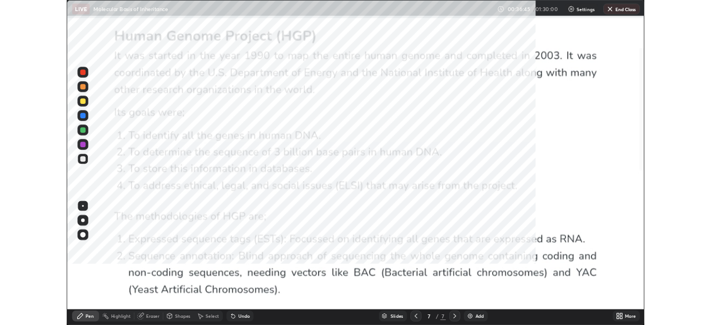
scroll to position [400, 711]
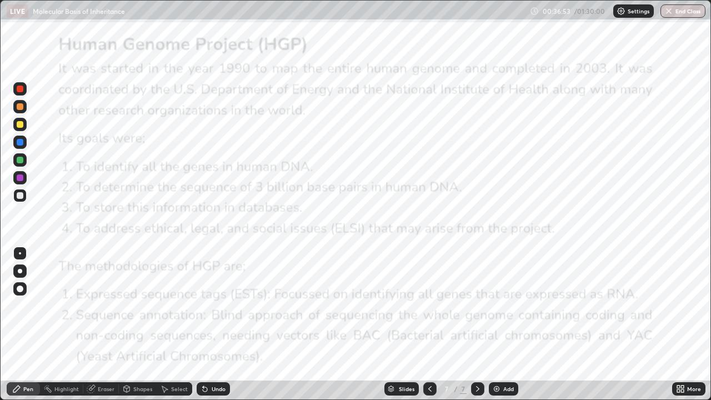
click at [22, 145] on div at bounding box center [19, 142] width 13 height 13
click at [678, 325] on icon at bounding box center [678, 391] width 3 height 3
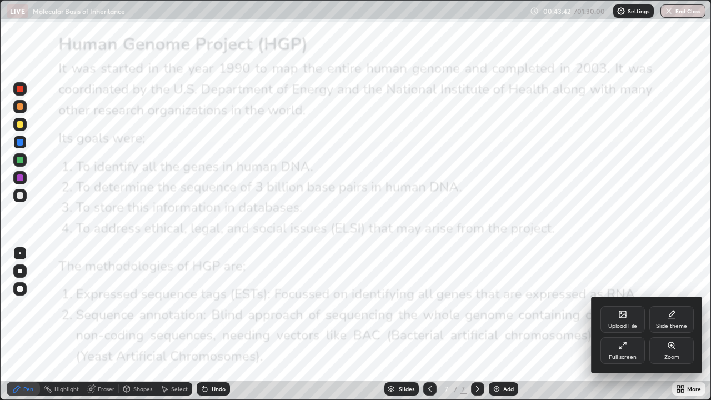
click at [622, 318] on icon at bounding box center [623, 314] width 7 height 7
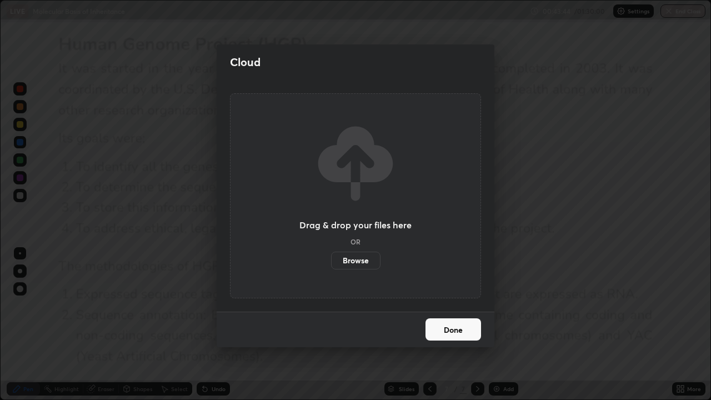
click at [360, 259] on label "Browse" at bounding box center [355, 261] width 49 height 18
click at [331, 259] on input "Browse" at bounding box center [331, 261] width 0 height 18
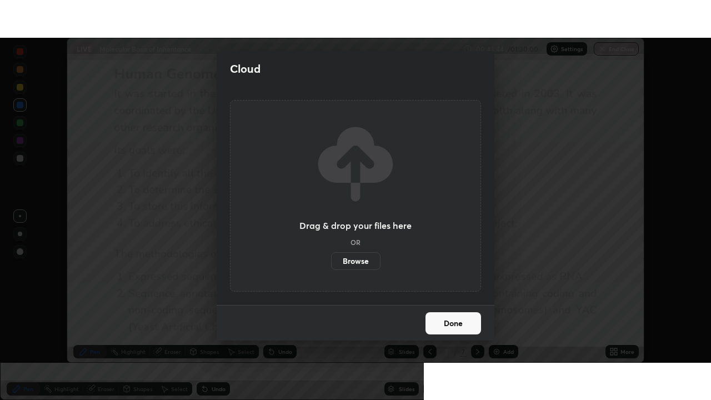
scroll to position [55241, 54855]
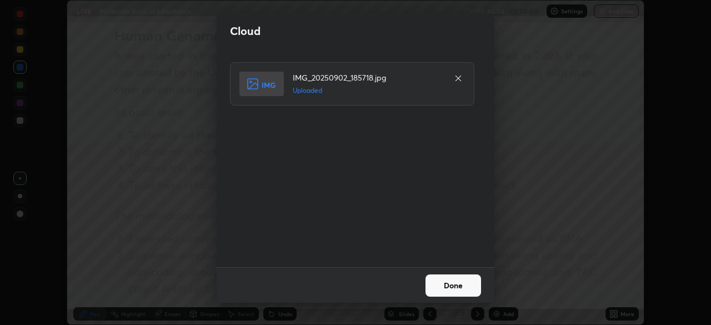
click at [443, 287] on button "Done" at bounding box center [454, 285] width 56 height 22
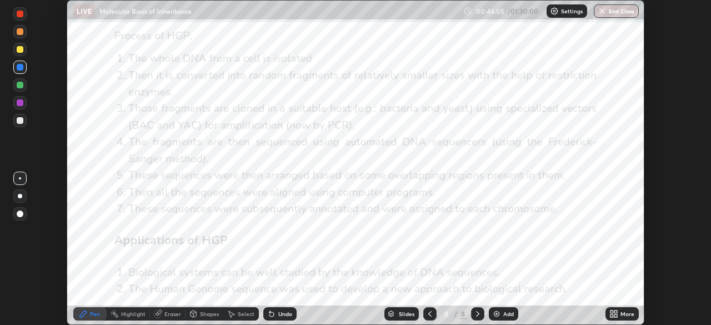
click at [616, 311] on icon at bounding box center [616, 312] width 3 height 3
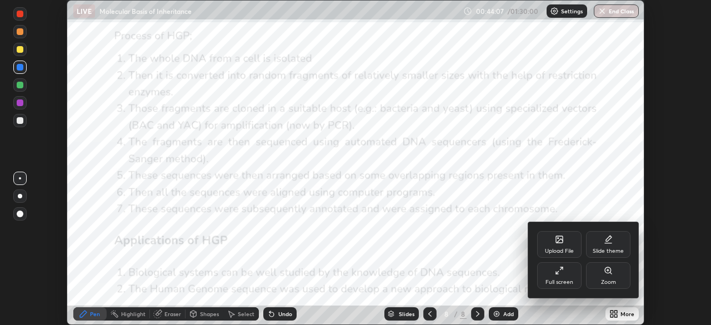
click at [557, 280] on div "Full screen" at bounding box center [560, 282] width 28 height 6
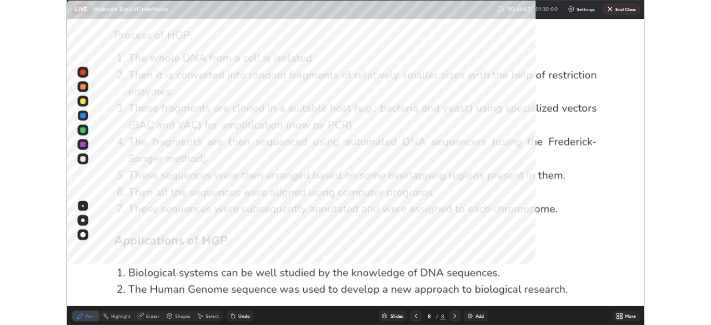
scroll to position [400, 711]
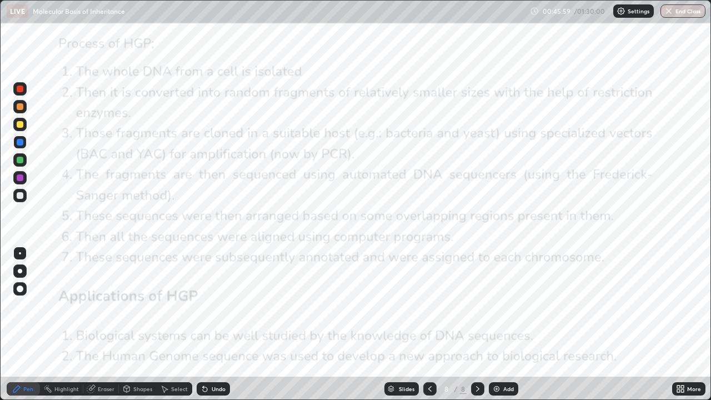
click at [681, 325] on icon at bounding box center [682, 387] width 3 height 3
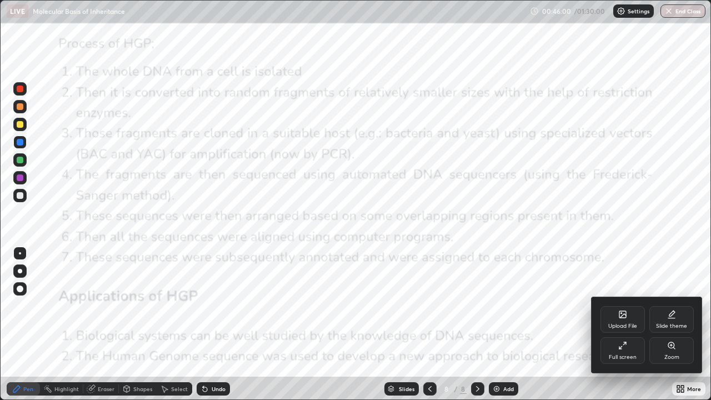
click at [617, 322] on div "Upload File" at bounding box center [623, 319] width 44 height 27
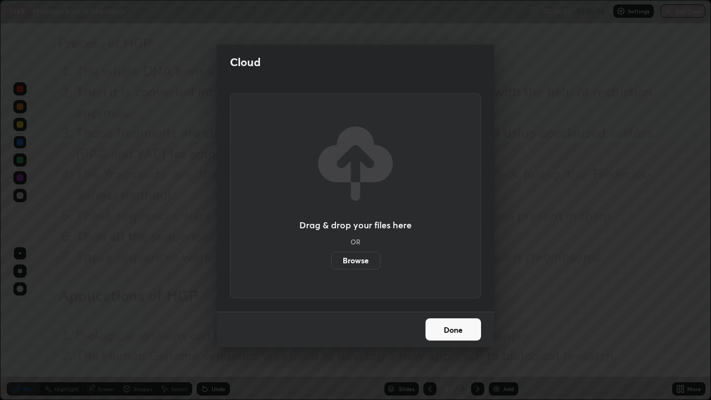
click at [367, 262] on label "Browse" at bounding box center [355, 261] width 49 height 18
click at [331, 262] on input "Browse" at bounding box center [331, 261] width 0 height 18
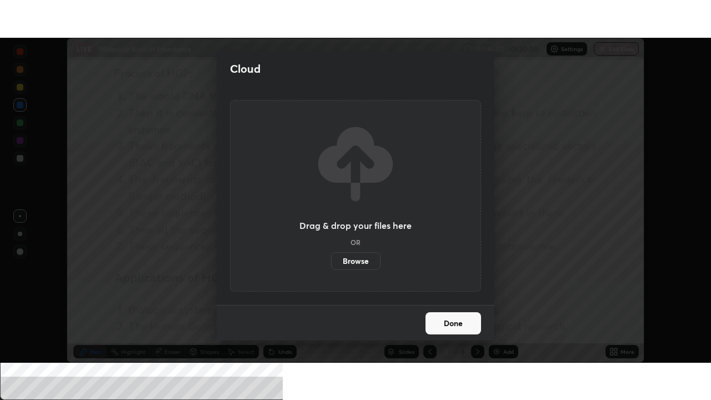
scroll to position [55241, 54855]
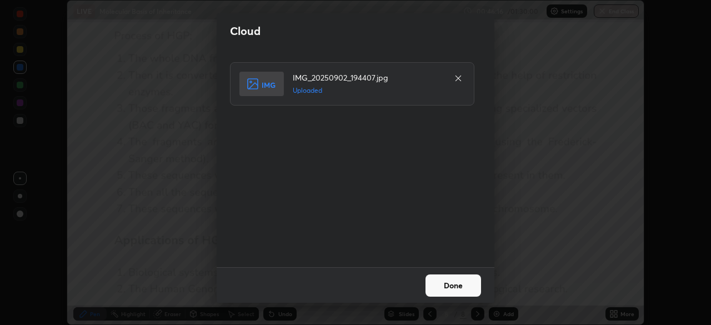
click at [457, 76] on icon at bounding box center [458, 78] width 9 height 9
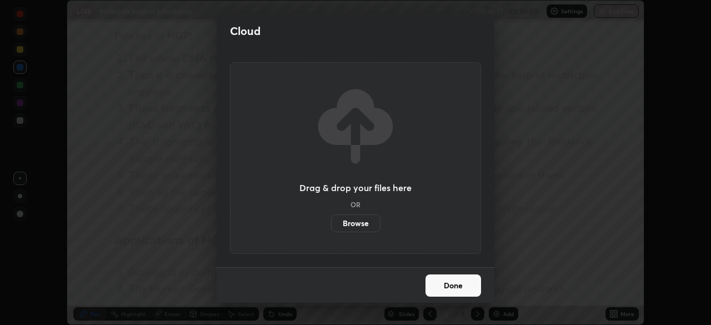
click at [366, 221] on label "Browse" at bounding box center [355, 223] width 49 height 18
click at [331, 221] on input "Browse" at bounding box center [331, 223] width 0 height 18
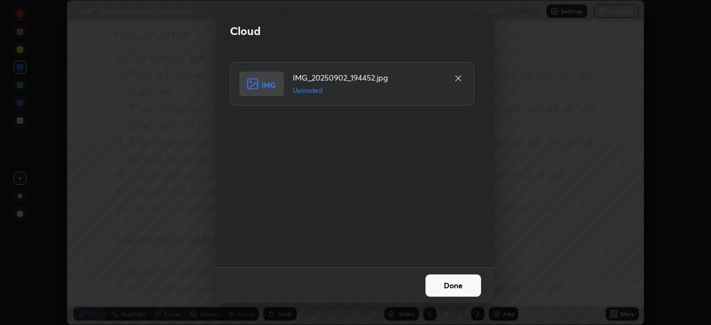
click at [455, 288] on button "Done" at bounding box center [454, 285] width 56 height 22
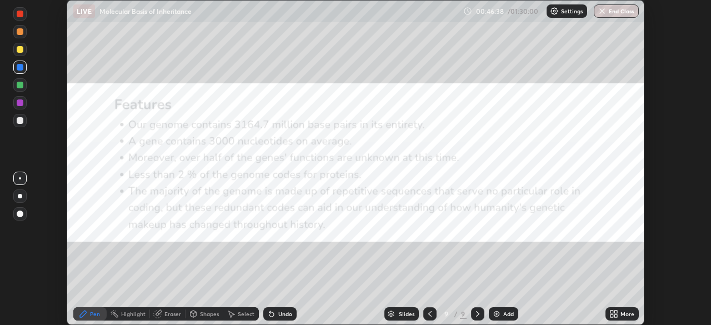
click at [613, 312] on icon at bounding box center [612, 312] width 3 height 3
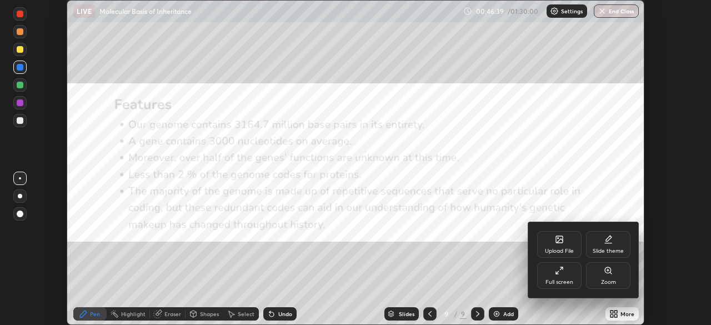
click at [563, 247] on div "Upload File" at bounding box center [559, 244] width 44 height 27
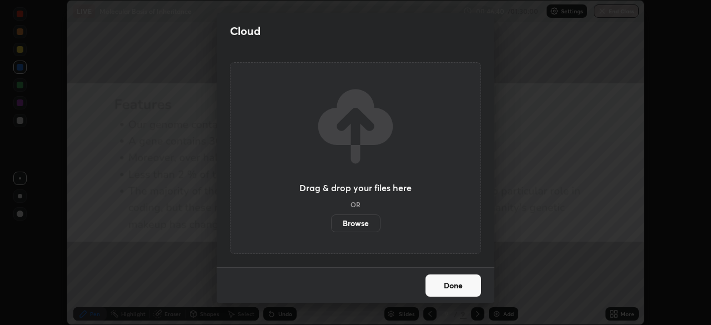
click at [516, 263] on div "Cloud Drag & drop your files here OR Browse Done" at bounding box center [355, 162] width 711 height 325
click at [466, 283] on button "Done" at bounding box center [454, 285] width 56 height 22
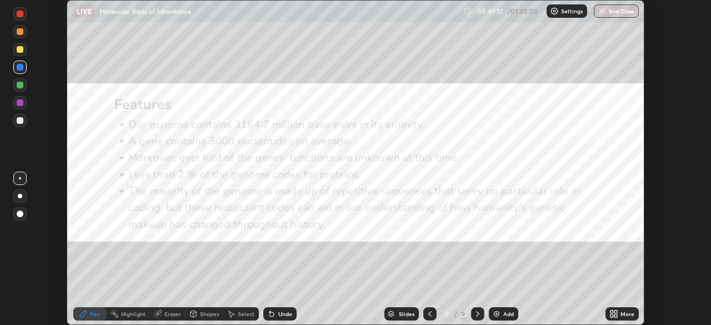
click at [613, 315] on icon at bounding box center [612, 316] width 3 height 3
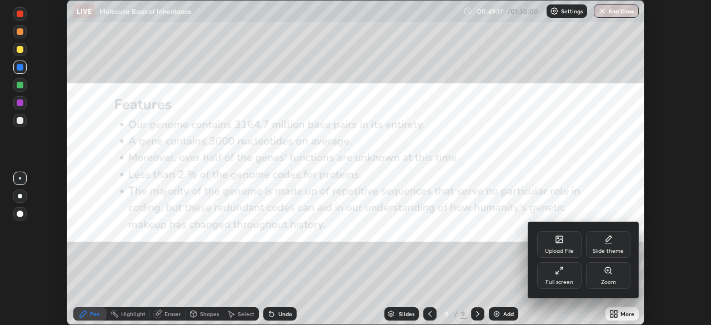
click at [557, 242] on icon at bounding box center [560, 241] width 6 height 4
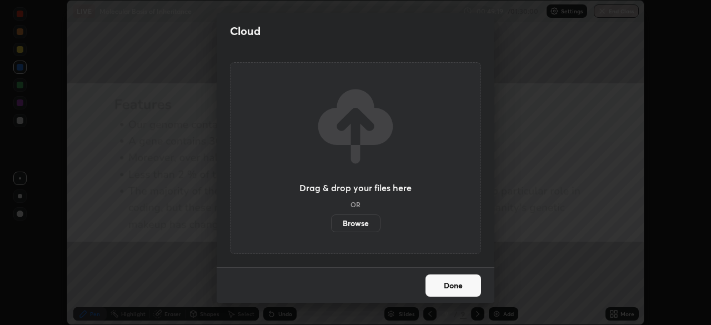
click at [361, 226] on label "Browse" at bounding box center [355, 223] width 49 height 18
click at [331, 226] on input "Browse" at bounding box center [331, 223] width 0 height 18
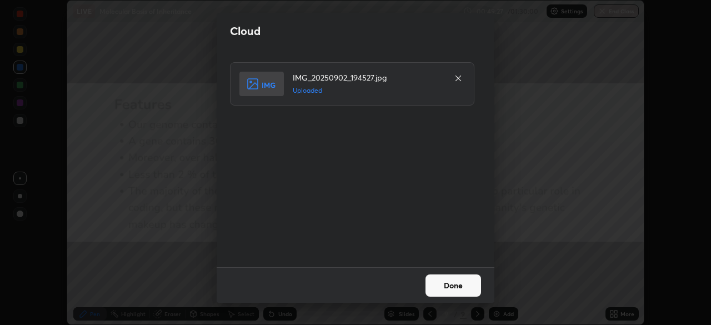
click at [449, 282] on button "Done" at bounding box center [454, 285] width 56 height 22
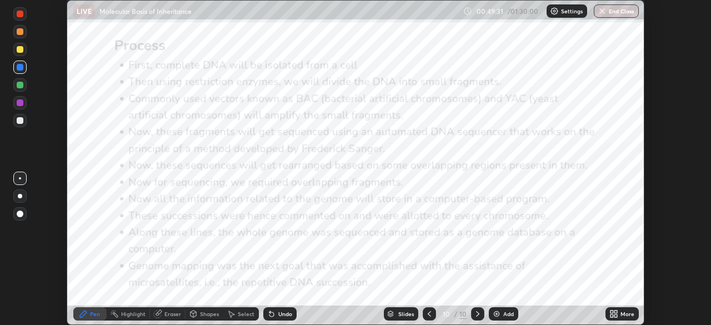
click at [623, 315] on div "More" at bounding box center [628, 314] width 14 height 6
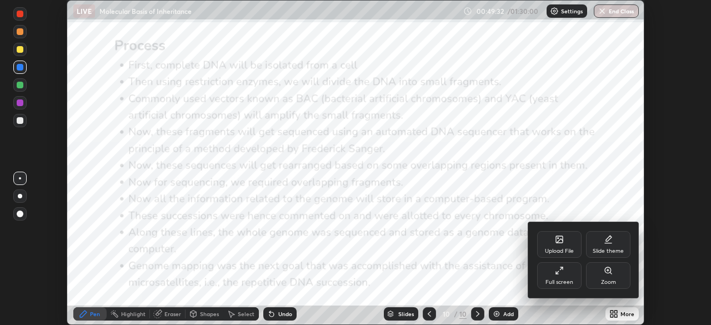
click at [562, 277] on div "Full screen" at bounding box center [559, 275] width 44 height 27
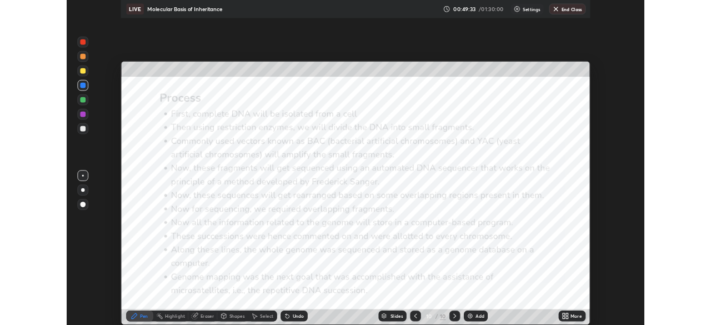
scroll to position [400, 711]
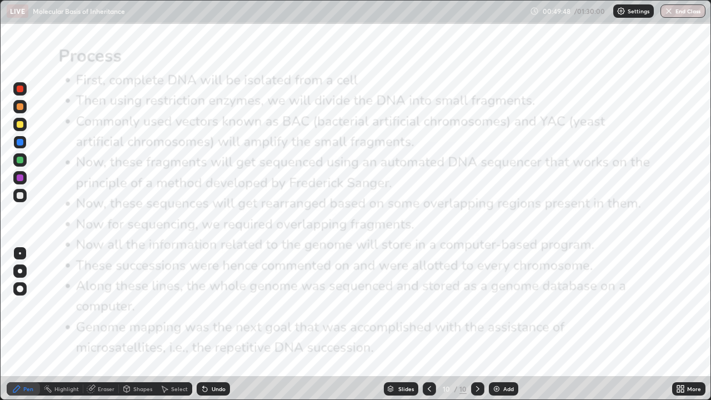
click at [427, 325] on icon at bounding box center [429, 389] width 9 height 9
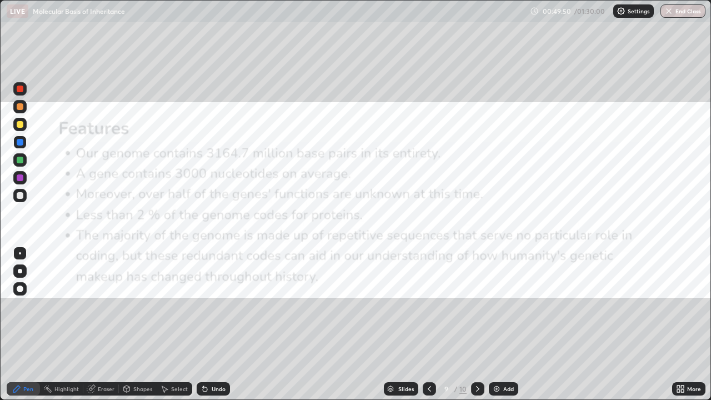
click at [430, 325] on icon at bounding box center [429, 389] width 3 height 6
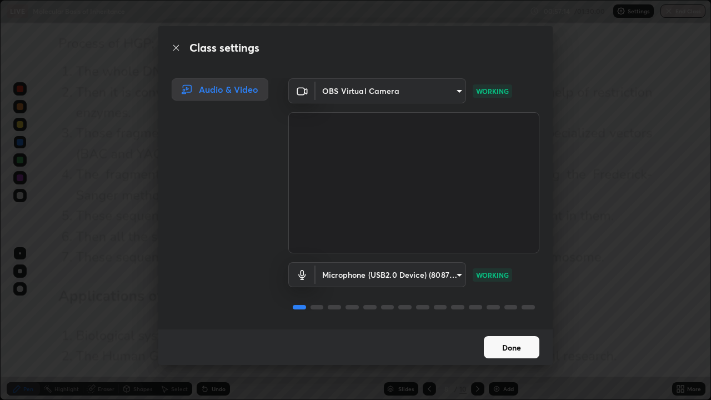
click at [500, 325] on button "Done" at bounding box center [512, 347] width 56 height 22
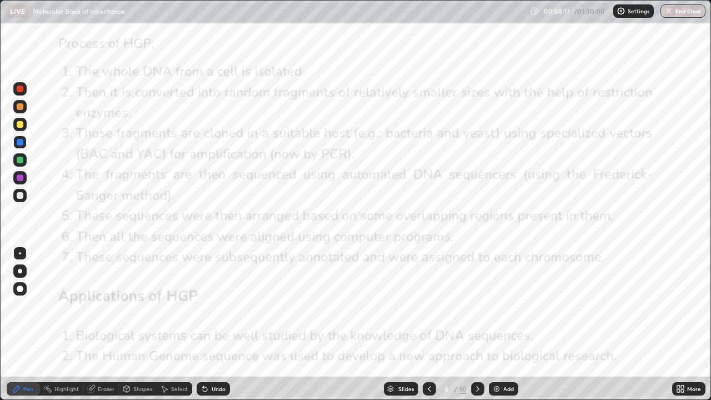
click at [476, 325] on icon at bounding box center [477, 389] width 9 height 9
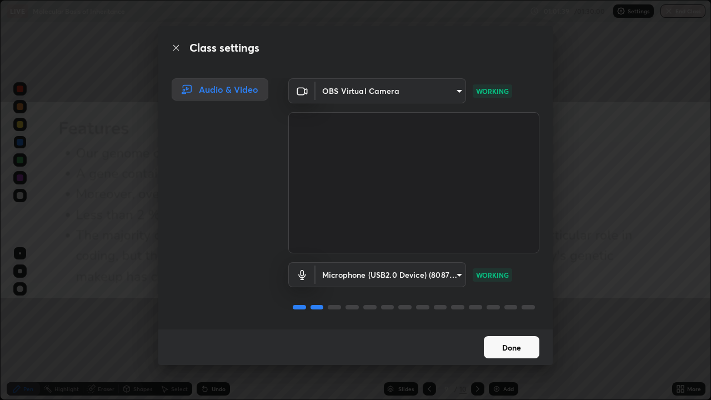
click at [491, 325] on button "Done" at bounding box center [512, 347] width 56 height 22
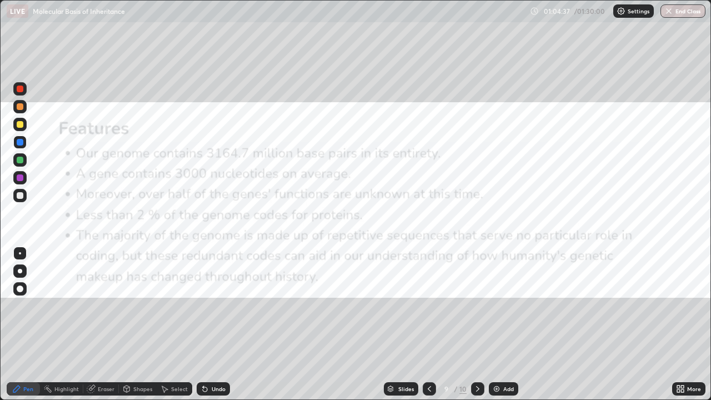
click at [477, 325] on icon at bounding box center [477, 389] width 9 height 9
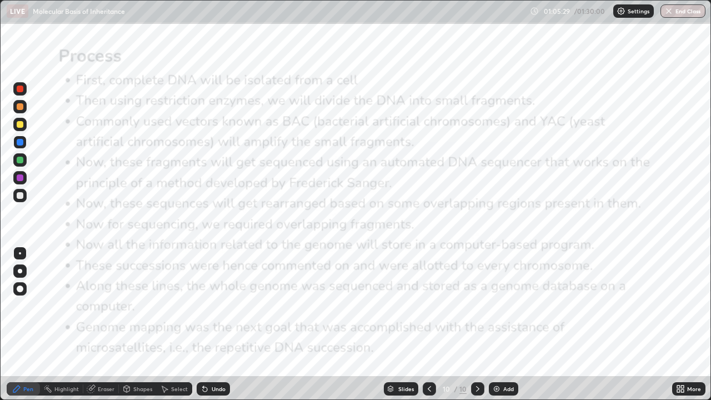
click at [682, 325] on div "More" at bounding box center [688, 388] width 33 height 13
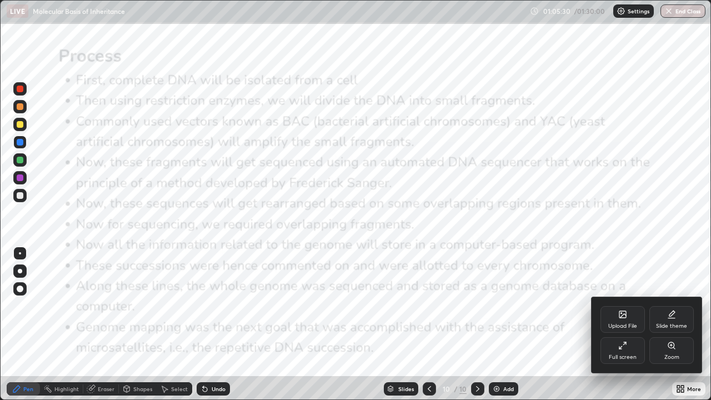
click at [626, 325] on div "Upload File" at bounding box center [622, 326] width 29 height 6
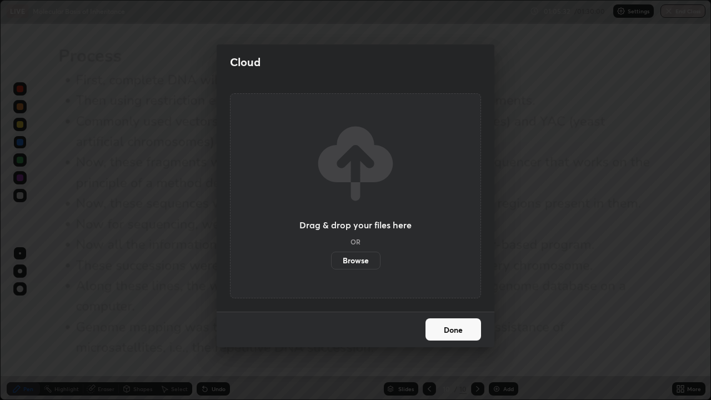
click at [366, 263] on label "Browse" at bounding box center [355, 261] width 49 height 18
click at [331, 263] on input "Browse" at bounding box center [331, 261] width 0 height 18
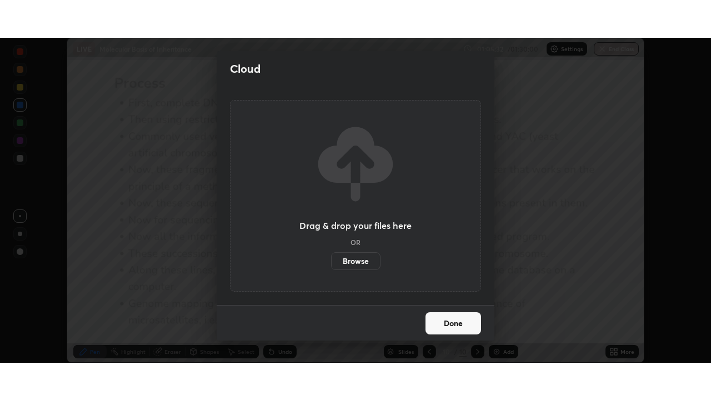
scroll to position [55241, 54855]
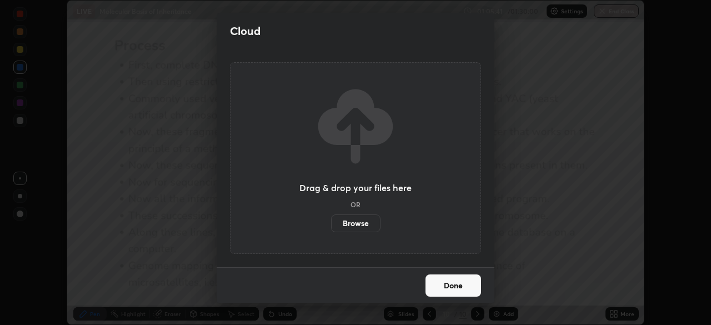
click at [435, 285] on button "Done" at bounding box center [454, 285] width 56 height 22
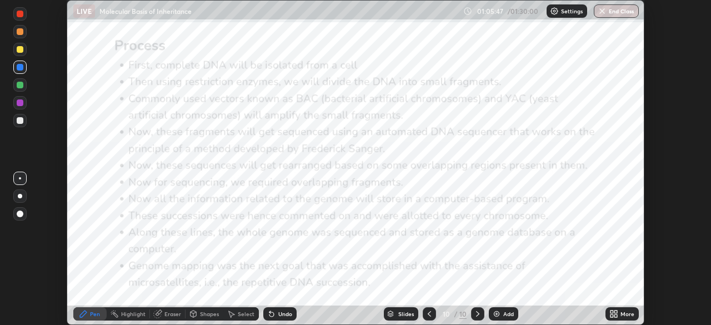
click at [615, 312] on icon at bounding box center [616, 312] width 3 height 3
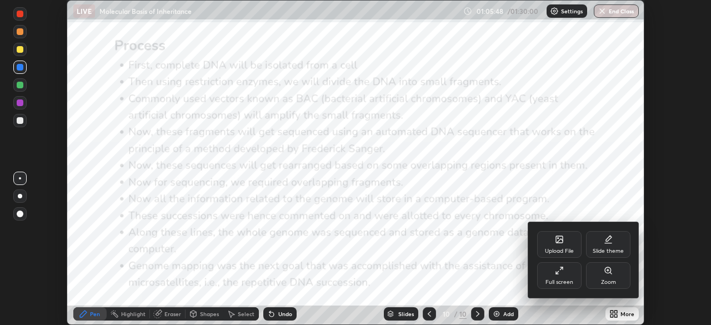
click at [561, 270] on icon at bounding box center [559, 270] width 9 height 9
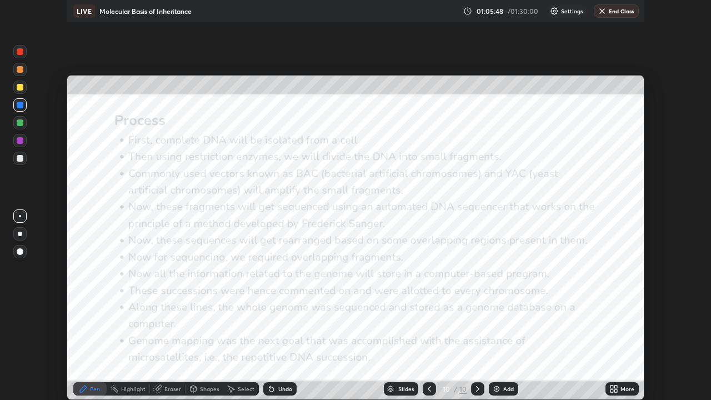
scroll to position [400, 711]
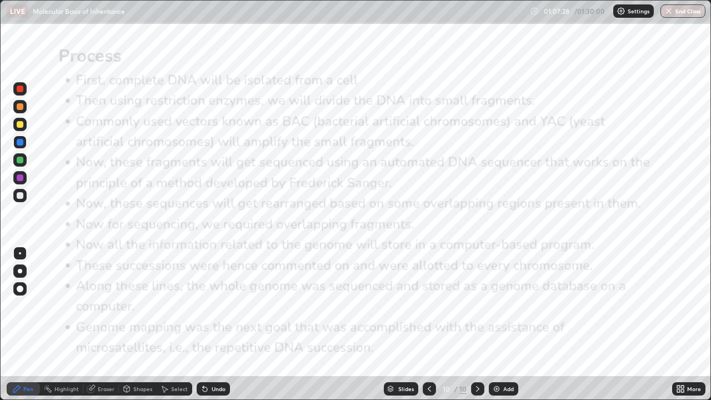
click at [400, 325] on div "Slides" at bounding box center [406, 389] width 16 height 6
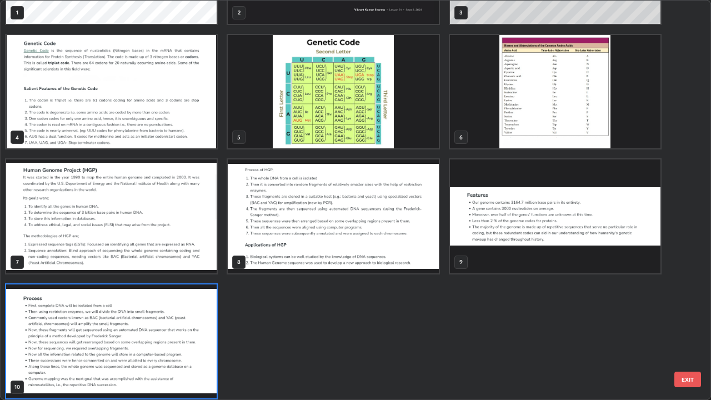
scroll to position [98, 0]
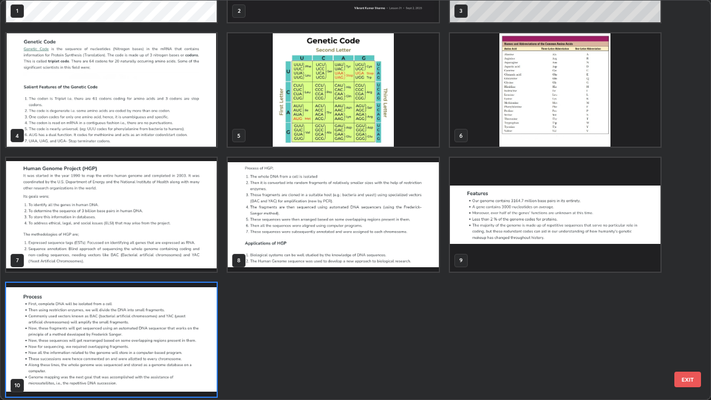
click at [195, 317] on img "grid" at bounding box center [111, 340] width 211 height 114
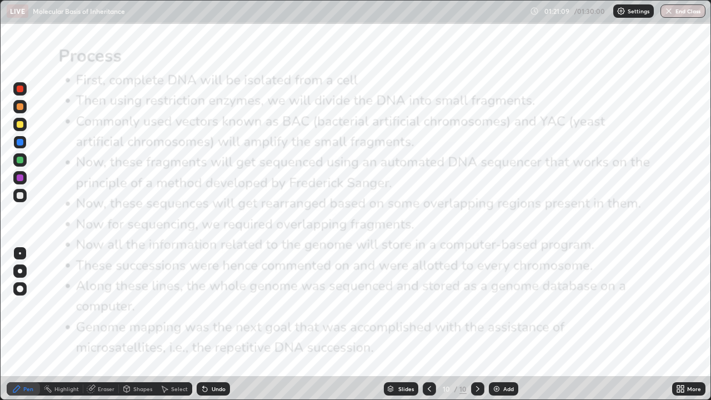
click at [189, 314] on img "grid" at bounding box center [111, 340] width 211 height 114
click at [497, 325] on img at bounding box center [496, 389] width 9 height 9
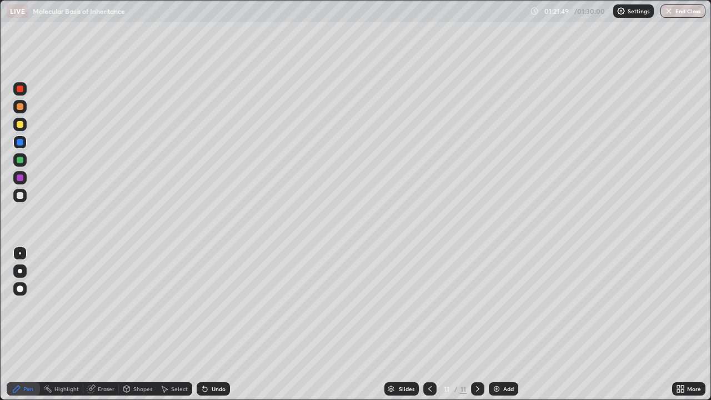
click at [22, 127] on div at bounding box center [20, 124] width 7 height 7
click at [21, 148] on div at bounding box center [19, 142] width 13 height 13
click at [677, 10] on button "End Class" at bounding box center [683, 10] width 45 height 13
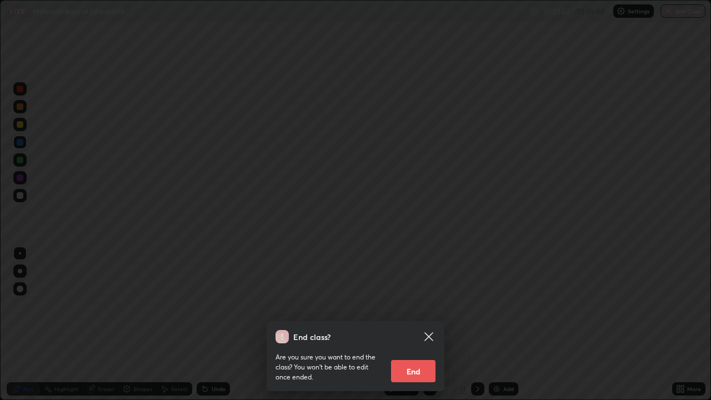
click at [422, 325] on button "End" at bounding box center [413, 371] width 44 height 22
